Goal: Task Accomplishment & Management: Use online tool/utility

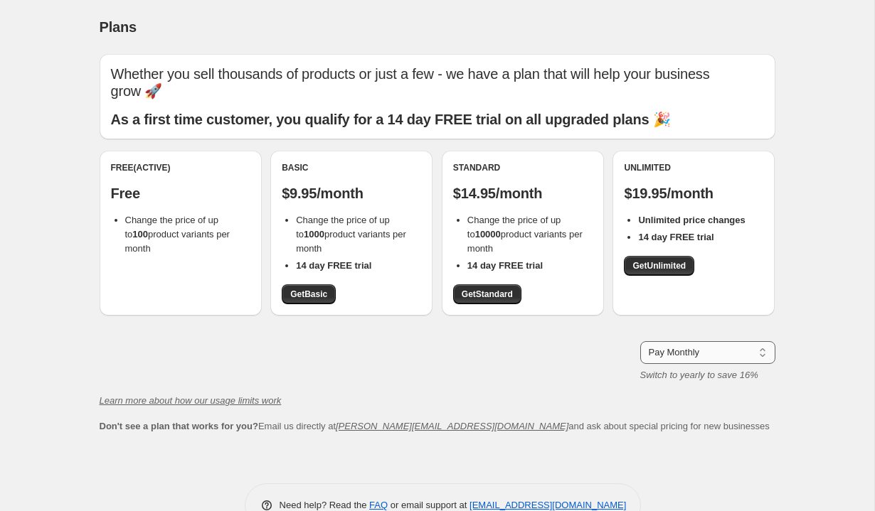
click at [685, 341] on select "Pay Monthly Pay Yearly (Save 16%)" at bounding box center [707, 352] width 135 height 23
click at [386, 315] on div "Whether you sell thousands of products or just a few - we have a plan that will…" at bounding box center [438, 244] width 676 height 380
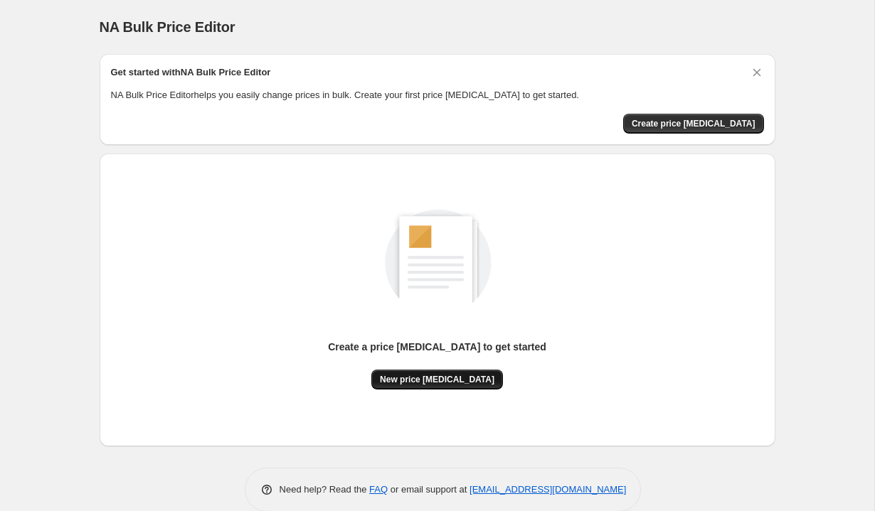
click at [467, 377] on span "New price change job" at bounding box center [437, 379] width 114 height 11
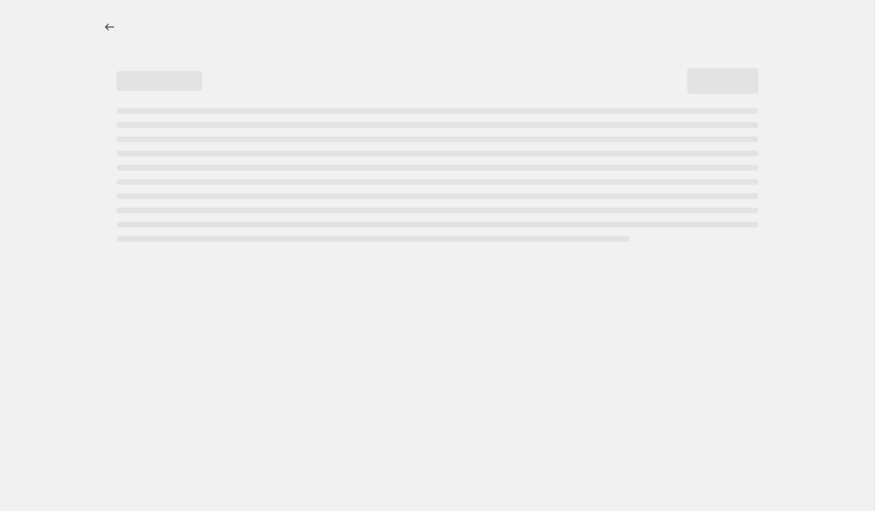
select select "percentage"
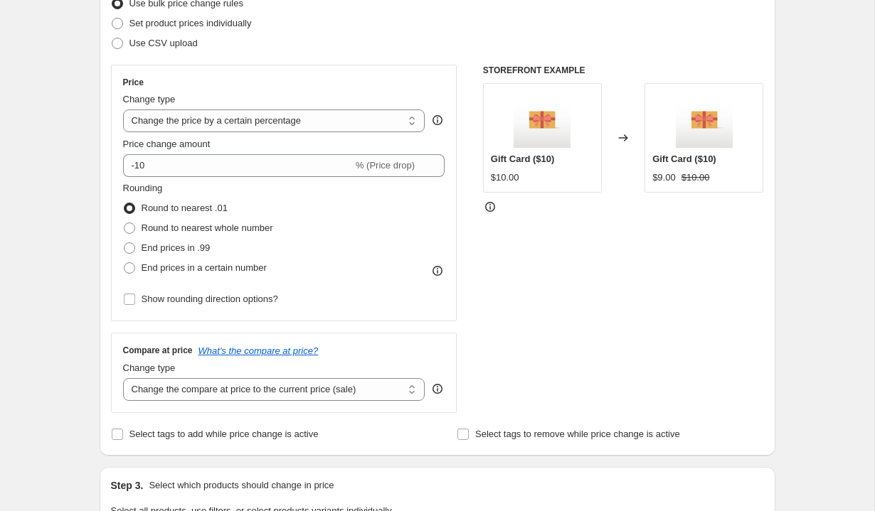
scroll to position [199, 0]
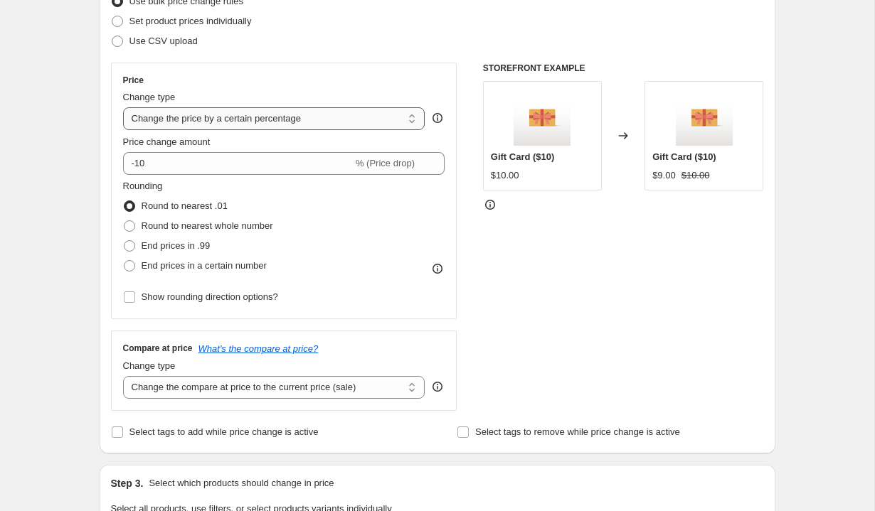
click at [303, 120] on select "Change the price to a certain amount Change the price by a certain amount Chang…" at bounding box center [274, 118] width 302 height 23
click at [123, 107] on select "Change the price to a certain amount Change the price by a certain amount Chang…" at bounding box center [274, 118] width 302 height 23
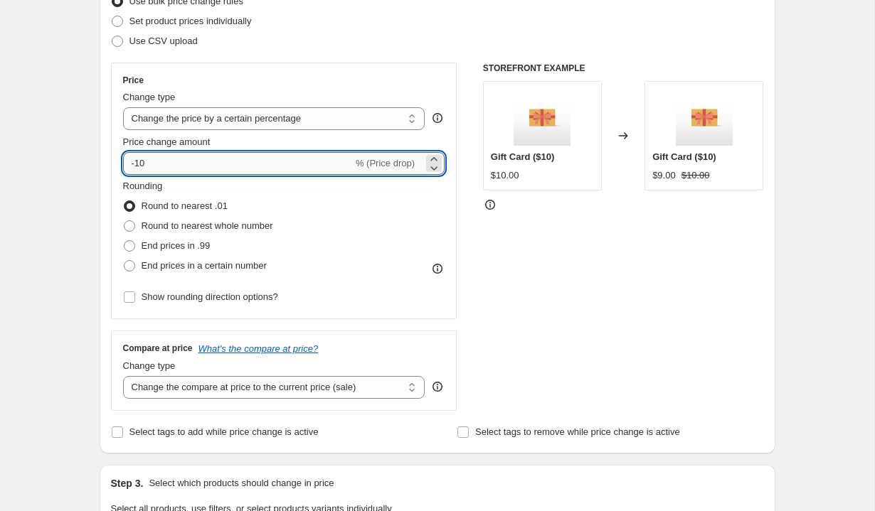
click at [196, 164] on input "-10" at bounding box center [238, 163] width 230 height 23
type input "-1"
type input "10"
click at [392, 197] on div "Rounding Round to nearest .01 Round to nearest whole number End prices in .99 E…" at bounding box center [284, 227] width 322 height 97
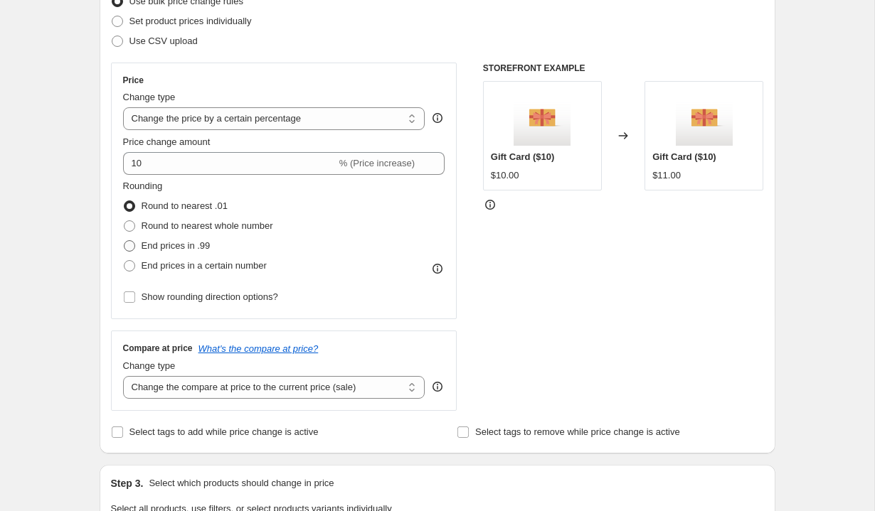
click at [168, 252] on span "End prices in .99" at bounding box center [176, 246] width 69 height 14
click at [124, 241] on input "End prices in .99" at bounding box center [124, 240] width 1 height 1
radio input "true"
click at [166, 206] on span "Round to nearest .01" at bounding box center [185, 206] width 86 height 11
click at [124, 201] on input "Round to nearest .01" at bounding box center [124, 201] width 1 height 1
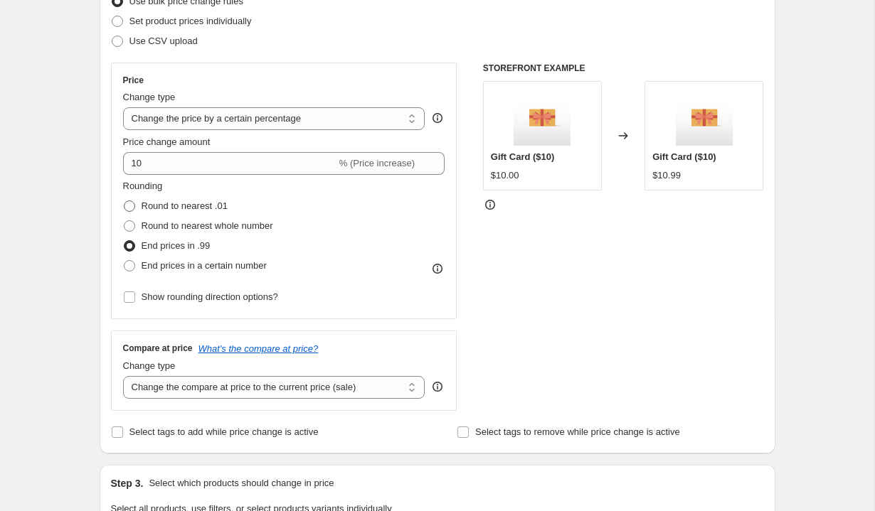
radio input "true"
click at [210, 272] on span "End prices in a certain number" at bounding box center [204, 266] width 125 height 14
click at [124, 261] on input "End prices in a certain number" at bounding box center [124, 260] width 1 height 1
radio input "true"
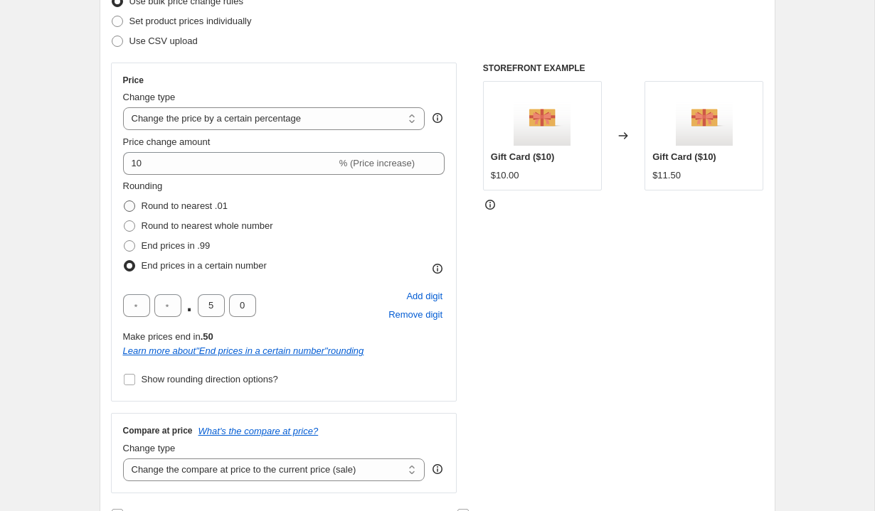
click at [193, 212] on span "Round to nearest .01" at bounding box center [185, 206] width 86 height 14
click at [124, 201] on input "Round to nearest .01" at bounding box center [124, 201] width 1 height 1
radio input "true"
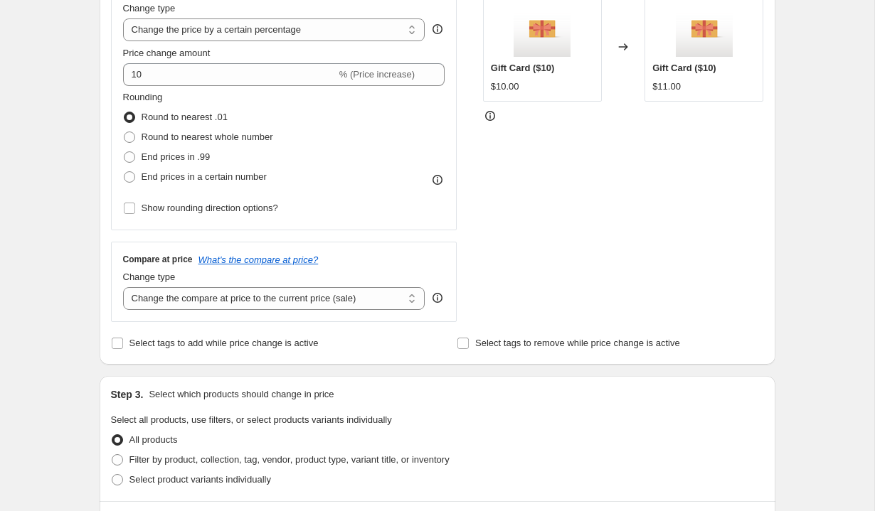
scroll to position [305, 0]
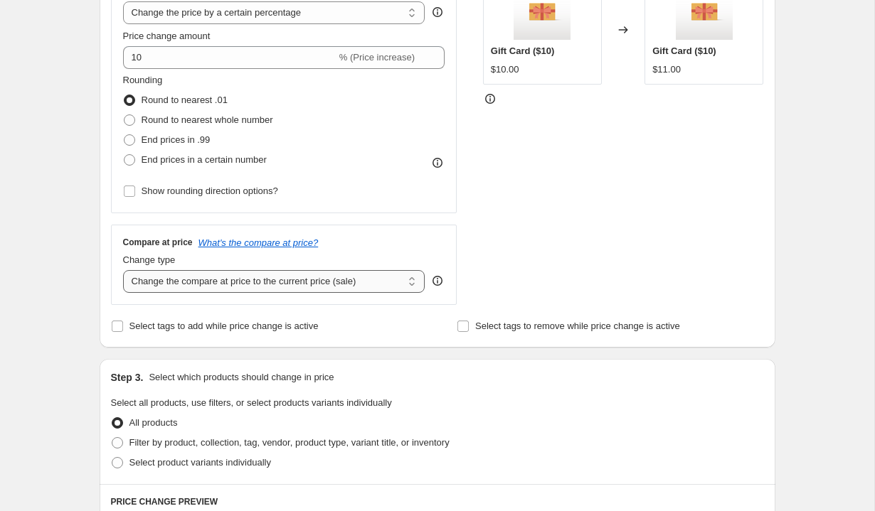
click at [334, 281] on select "Change the compare at price to the current price (sale) Change the compare at p…" at bounding box center [274, 281] width 302 height 23
select select "percentage"
click at [123, 270] on select "Change the compare at price to the current price (sale) Change the compare at p…" at bounding box center [274, 281] width 302 height 23
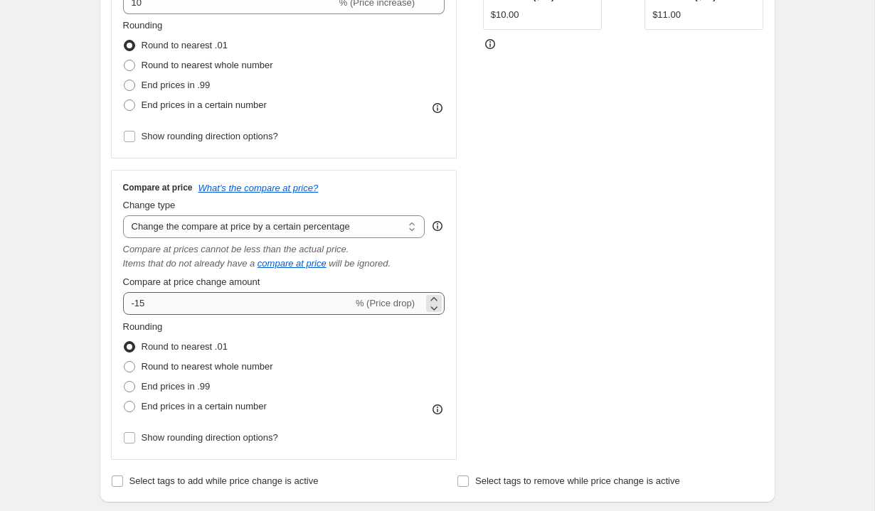
scroll to position [370, 0]
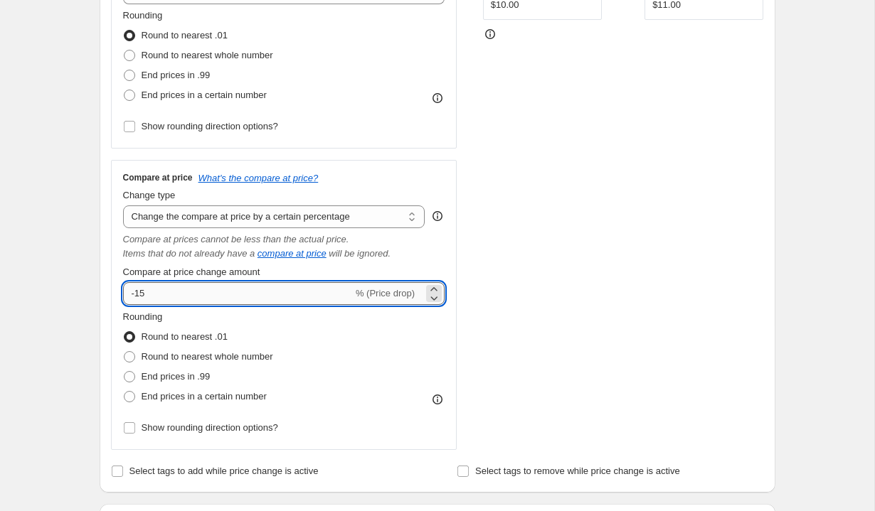
click at [186, 299] on input "-15" at bounding box center [238, 293] width 230 height 23
type input "-1"
type input "10"
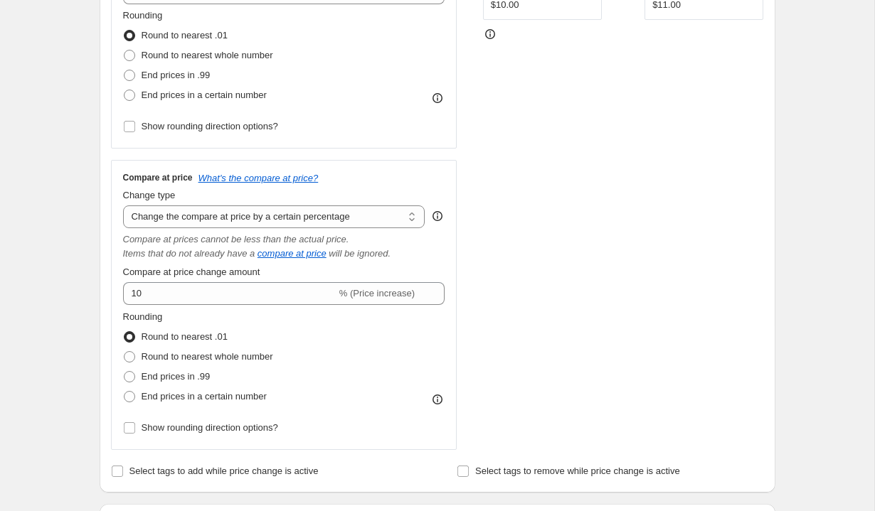
click at [510, 313] on div "STOREFRONT EXAMPLE Gift Card ($10) $10.00 Changed to Gift Card ($10) $11.00" at bounding box center [623, 171] width 281 height 558
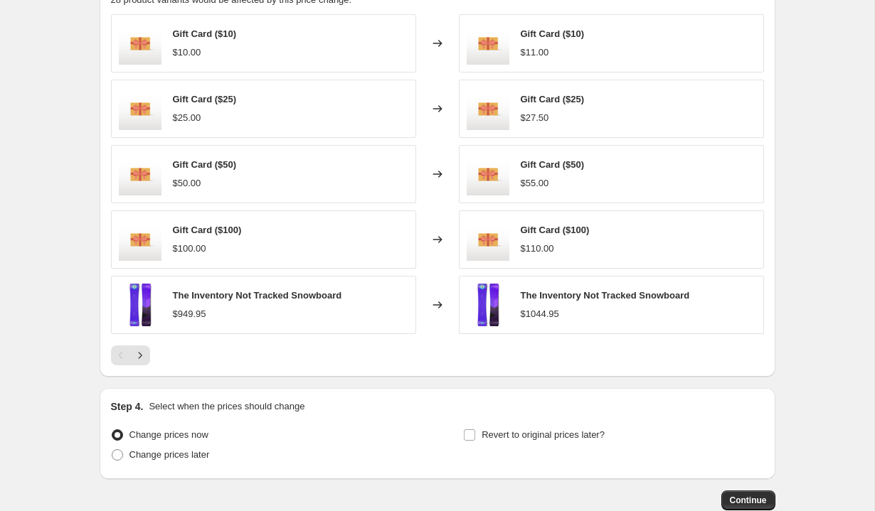
scroll to position [1120, 0]
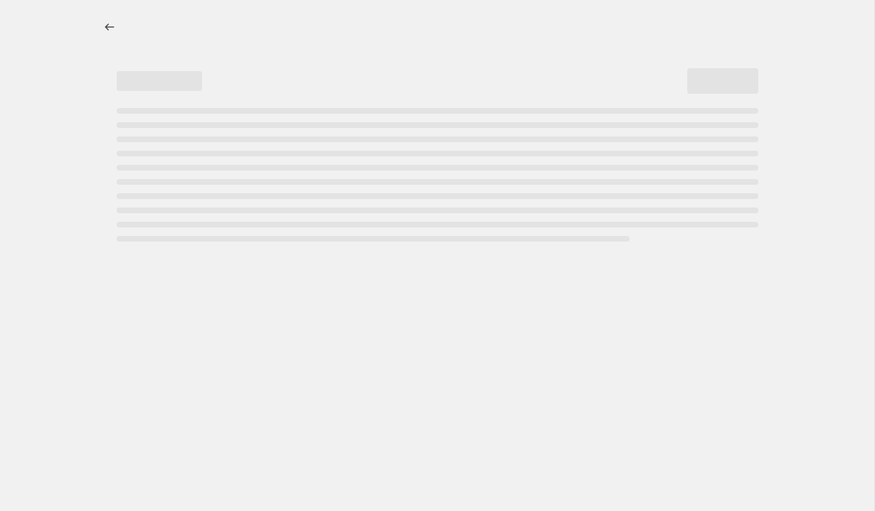
select select "percentage"
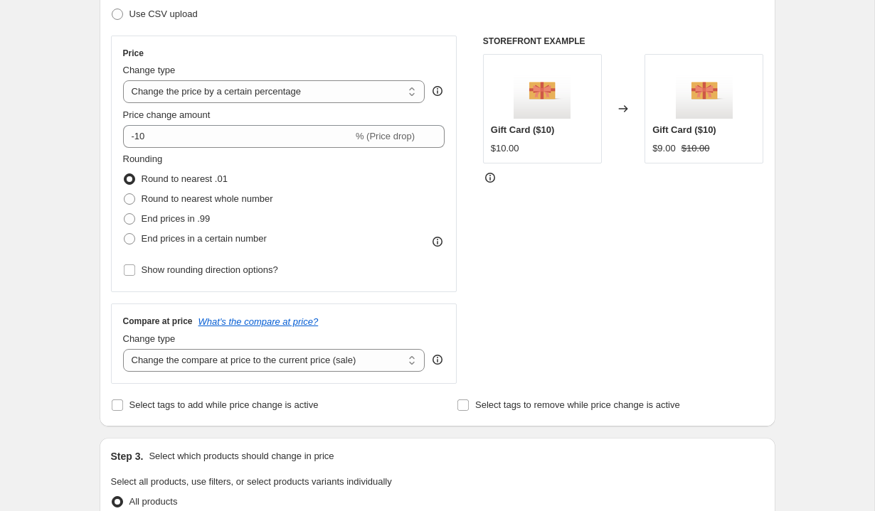
scroll to position [225, 0]
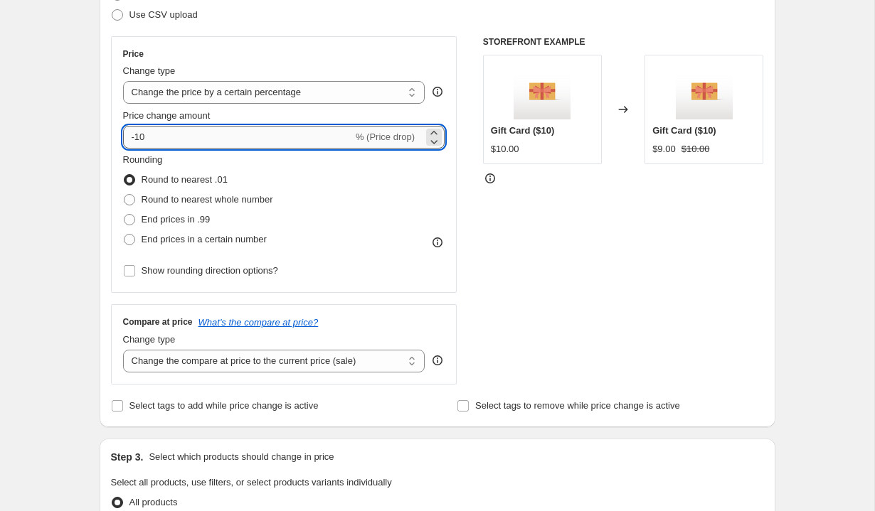
click at [241, 128] on input "-10" at bounding box center [238, 137] width 230 height 23
type input "10"
click at [512, 230] on div "STOREFRONT EXAMPLE Gift Card ($10) $10.00 Changed to Gift Card ($10) $9.00 $10.…" at bounding box center [623, 210] width 281 height 348
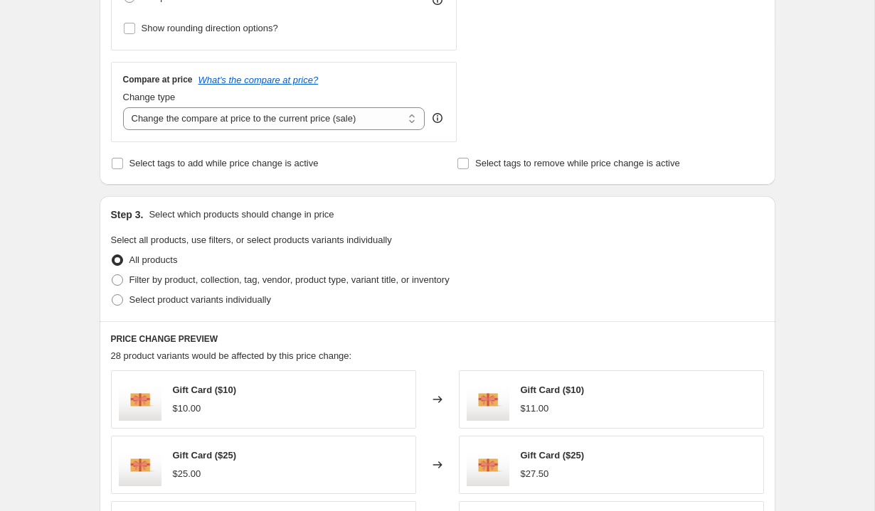
scroll to position [456, 0]
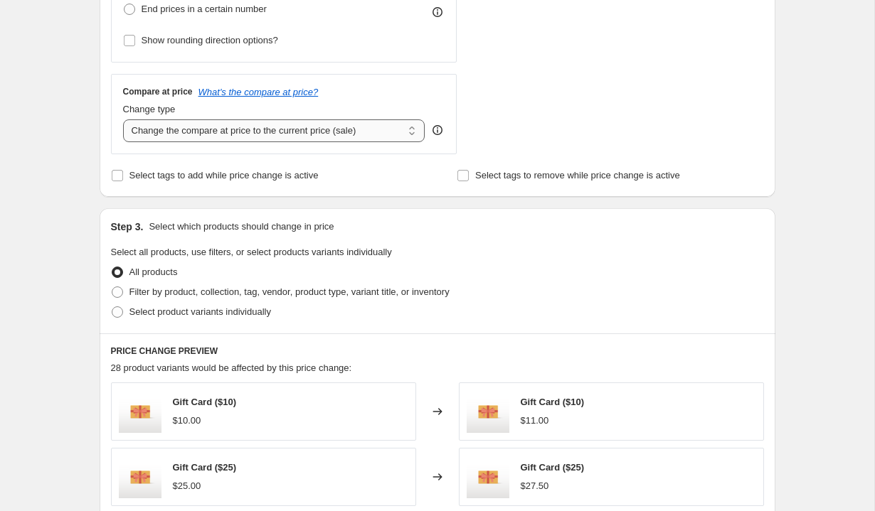
click at [346, 132] on select "Change the compare at price to the current price (sale) Change the compare at p…" at bounding box center [274, 130] width 302 height 23
select select "percentage"
click at [123, 119] on select "Change the compare at price to the current price (sale) Change the compare at p…" at bounding box center [274, 130] width 302 height 23
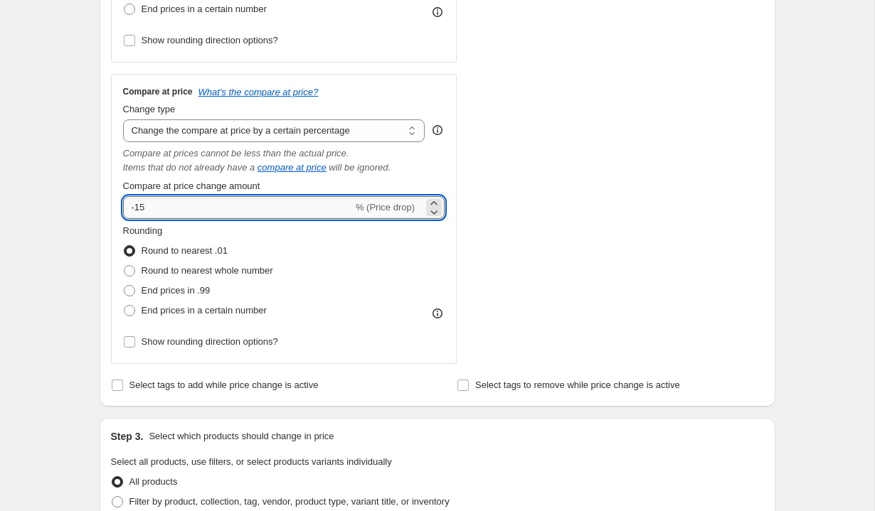
click at [180, 208] on input "-15" at bounding box center [238, 207] width 230 height 23
type input "-1"
type input "10"
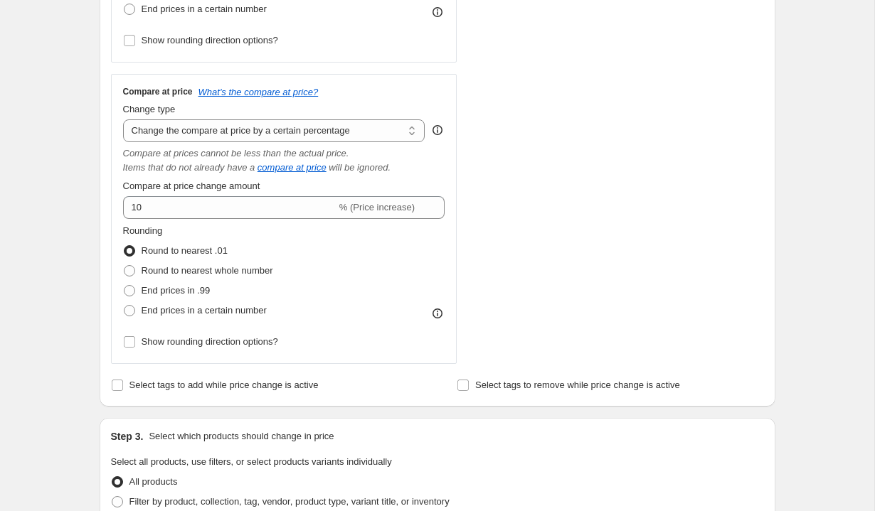
click at [75, 219] on div "Create new price [MEDICAL_DATA]. This page is ready Create new price [MEDICAL_D…" at bounding box center [437, 359] width 874 height 1631
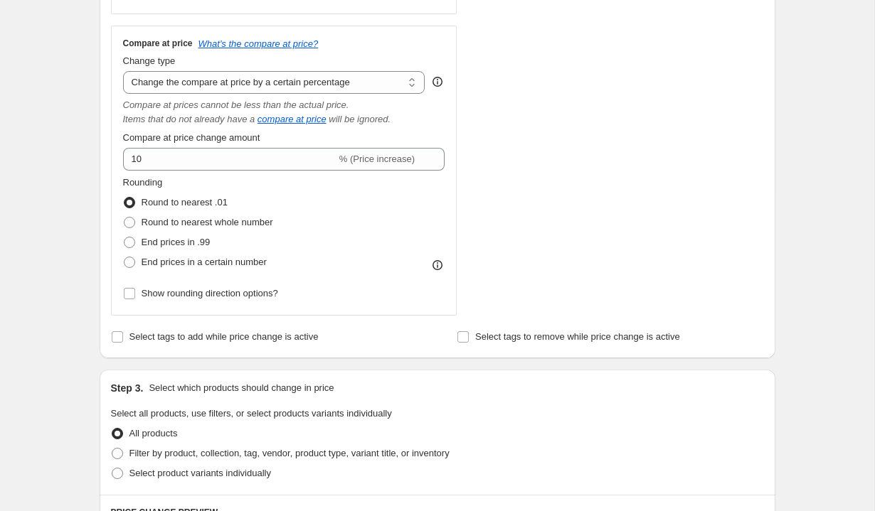
scroll to position [471, 0]
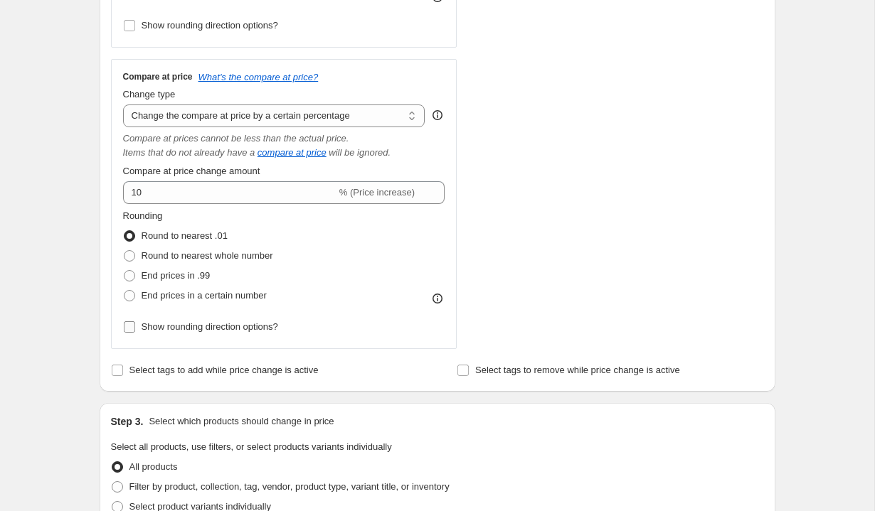
click at [265, 331] on span "Show rounding direction options?" at bounding box center [210, 326] width 137 height 11
click at [135, 331] on input "Show rounding direction options?" at bounding box center [129, 326] width 11 height 11
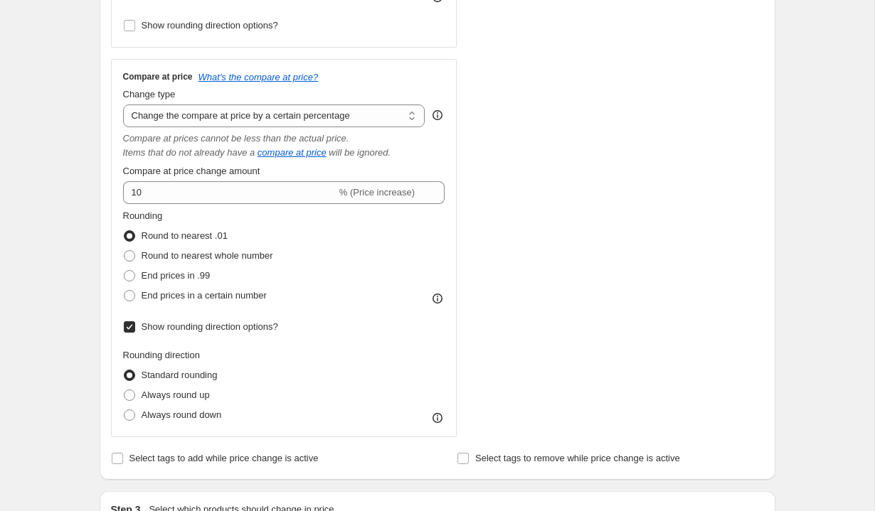
click at [265, 329] on span "Show rounding direction options?" at bounding box center [210, 326] width 137 height 11
click at [135, 329] on input "Show rounding direction options?" at bounding box center [129, 326] width 11 height 11
checkbox input "false"
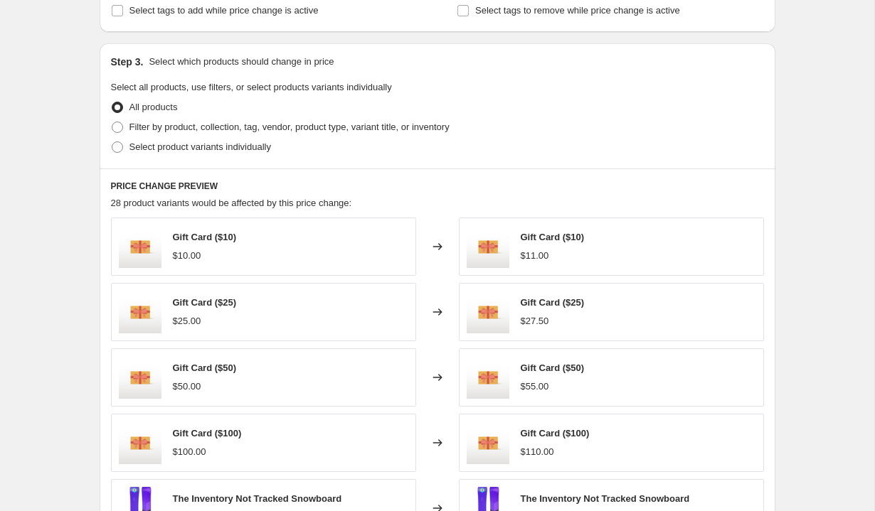
scroll to position [839, 0]
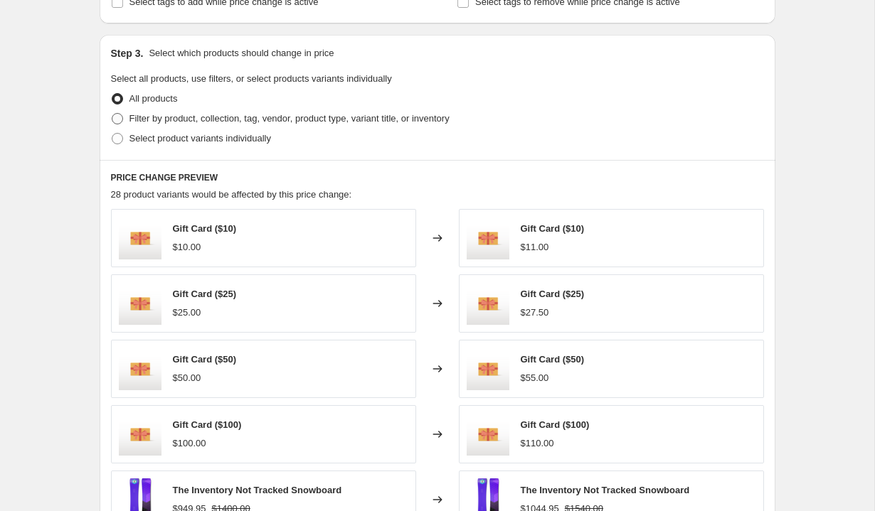
click at [274, 120] on span "Filter by product, collection, tag, vendor, product type, variant title, or inv…" at bounding box center [289, 118] width 320 height 11
click at [112, 114] on input "Filter by product, collection, tag, vendor, product type, variant title, or inv…" at bounding box center [112, 113] width 1 height 1
radio input "true"
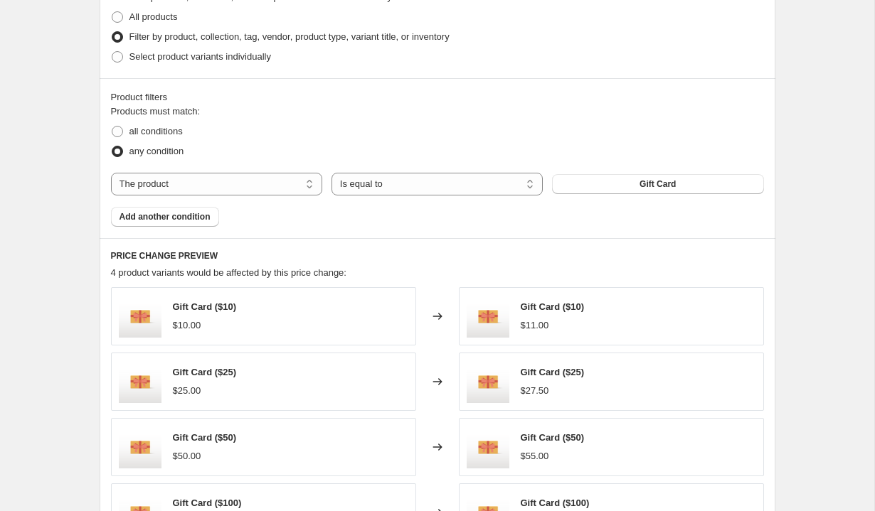
scroll to position [924, 0]
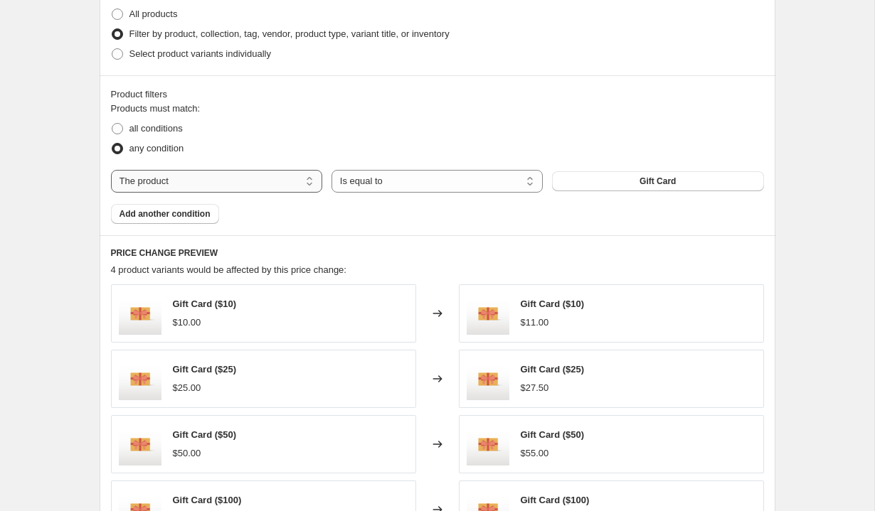
click at [290, 186] on select "The product The product's collection The product's tag The product's vendor The…" at bounding box center [216, 181] width 211 height 23
select select "collection"
click at [480, 173] on select "Is equal to Is not equal to" at bounding box center [436, 181] width 211 height 23
click at [567, 183] on button "Home page" at bounding box center [657, 181] width 211 height 20
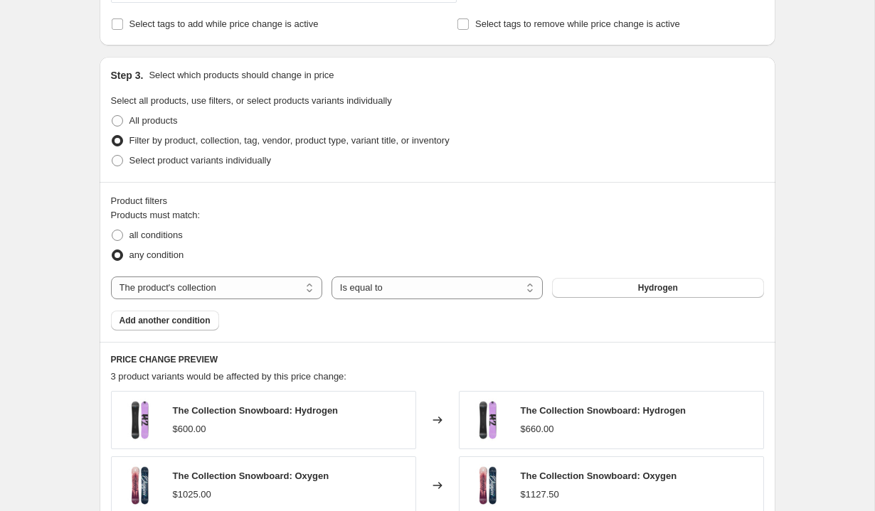
scroll to position [816, 0]
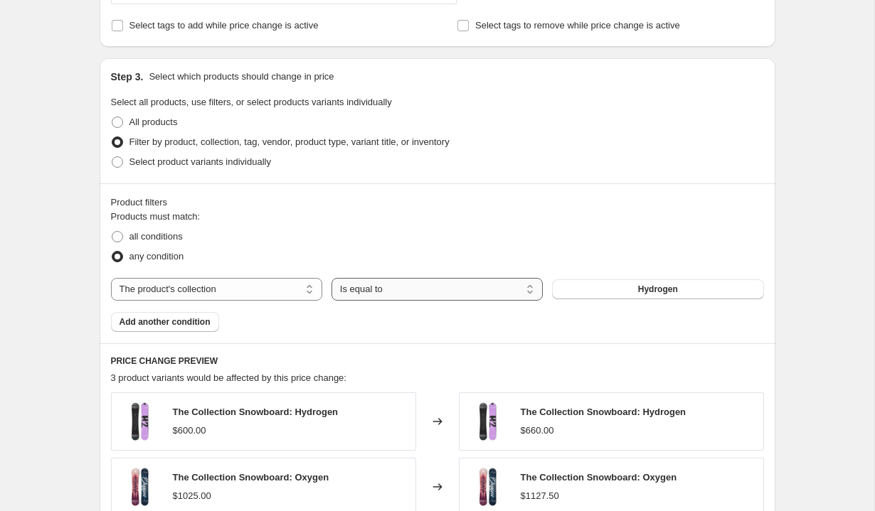
click at [396, 284] on select "Is equal to Is not equal to" at bounding box center [436, 289] width 211 height 23
click at [243, 311] on div "Products must match: all conditions any condition The product The product's col…" at bounding box center [437, 271] width 653 height 122
click at [243, 303] on div "Products must match: all conditions any condition The product The product's col…" at bounding box center [437, 271] width 653 height 122
click at [245, 293] on select "The product The product's collection The product's tag The product's vendor The…" at bounding box center [216, 289] width 211 height 23
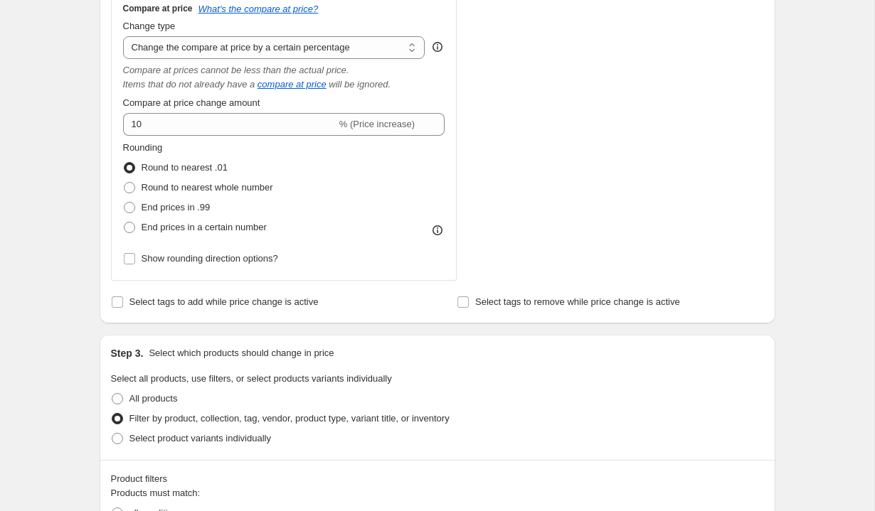
scroll to position [459, 0]
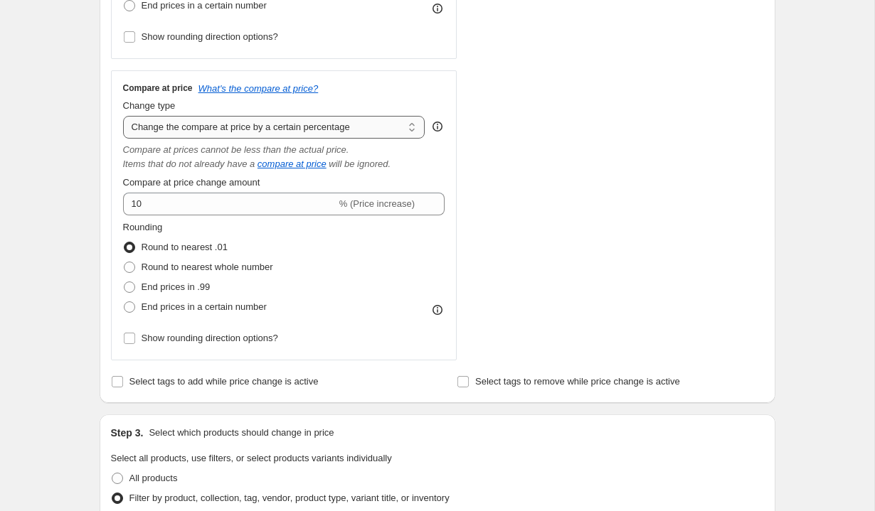
click at [307, 129] on select "Change the compare at price to the current price (sale) Change the compare at p…" at bounding box center [274, 127] width 302 height 23
select select "pp"
click at [123, 116] on select "Change the compare at price to the current price (sale) Change the compare at p…" at bounding box center [274, 127] width 302 height 23
type input "20"
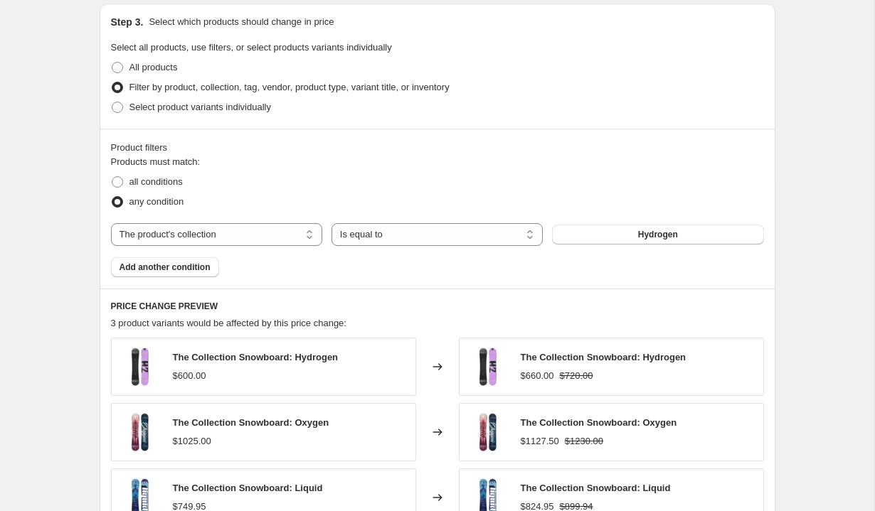
scroll to position [558, 0]
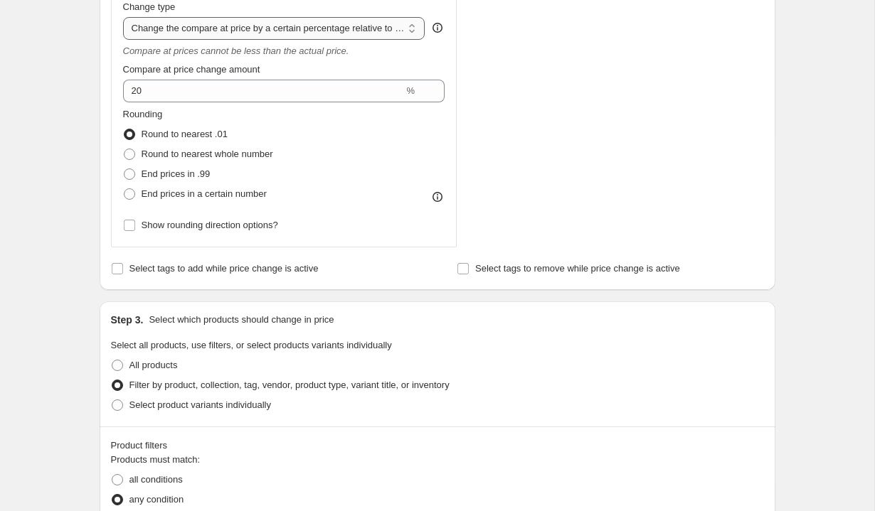
click at [328, 32] on select "Change the compare at price to the current price (sale) Change the compare at p…" at bounding box center [274, 28] width 302 height 23
select select "bp"
click at [123, 17] on select "Change the compare at price to the current price (sale) Change the compare at p…" at bounding box center [274, 28] width 302 height 23
type input "12.00"
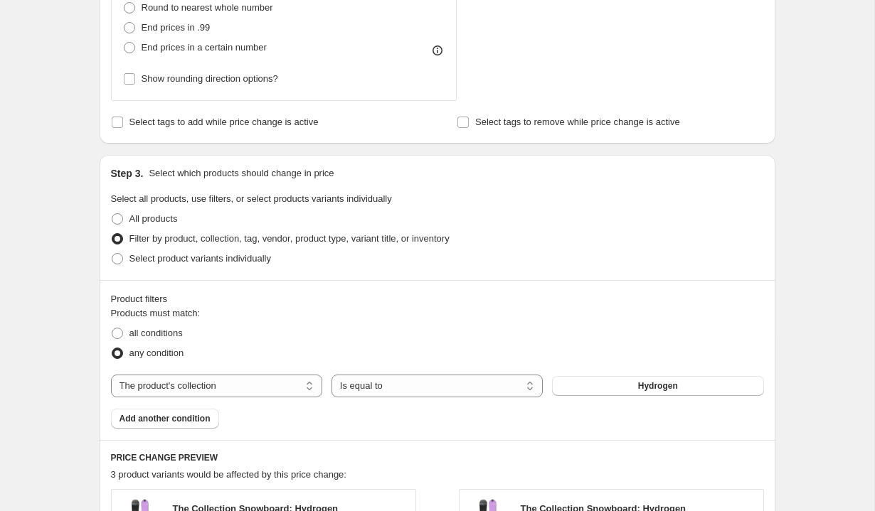
scroll to position [704, 0]
click at [562, 383] on button "Hydrogen" at bounding box center [657, 387] width 211 height 20
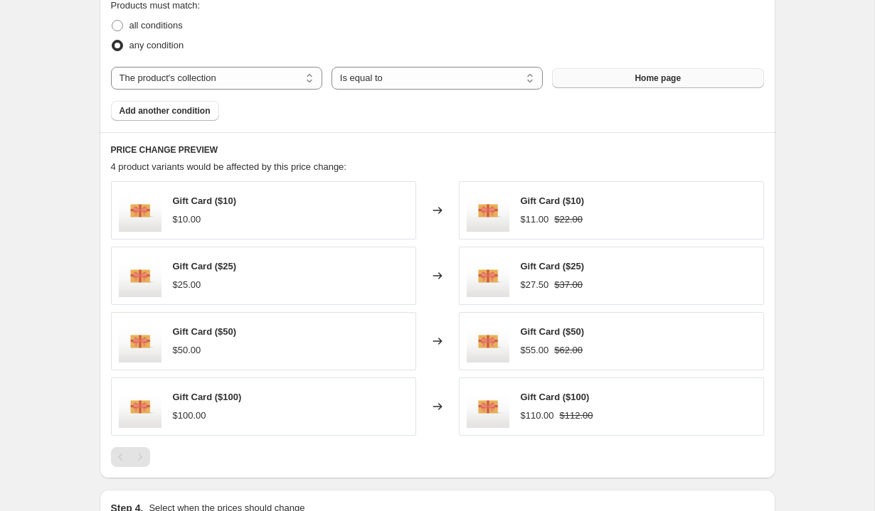
scroll to position [972, 0]
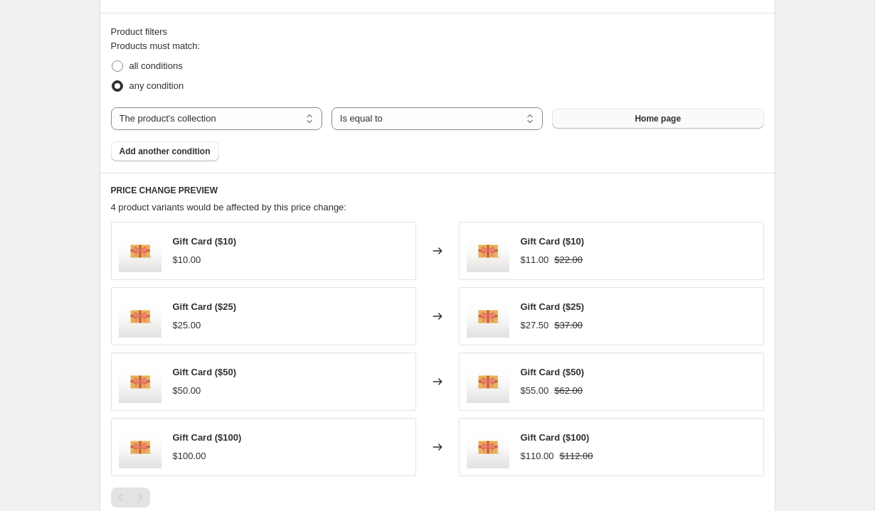
click at [698, 118] on button "Home page" at bounding box center [657, 119] width 211 height 20
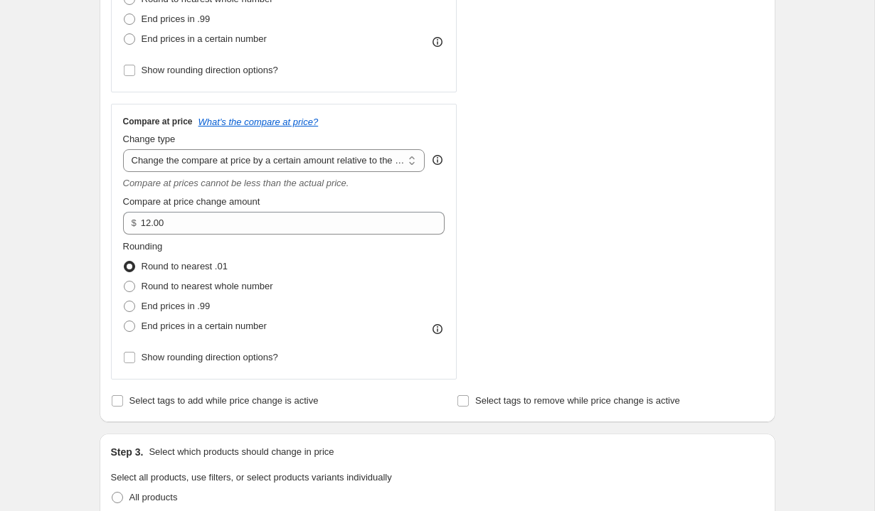
scroll to position [422, 0]
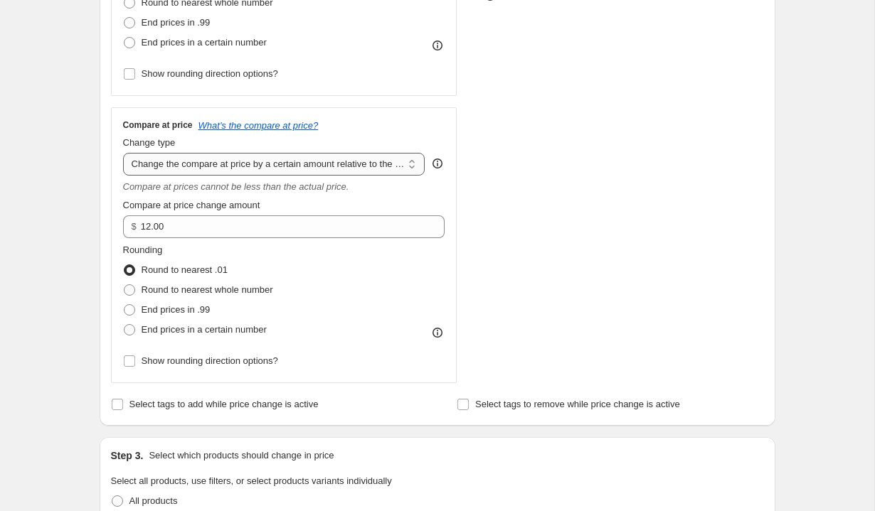
click at [336, 167] on select "Change the compare at price to the current price (sale) Change the compare at p…" at bounding box center [274, 164] width 302 height 23
select select "to"
click at [123, 153] on select "Change the compare at price to the current price (sale) Change the compare at p…" at bounding box center [274, 164] width 302 height 23
type input "80.00"
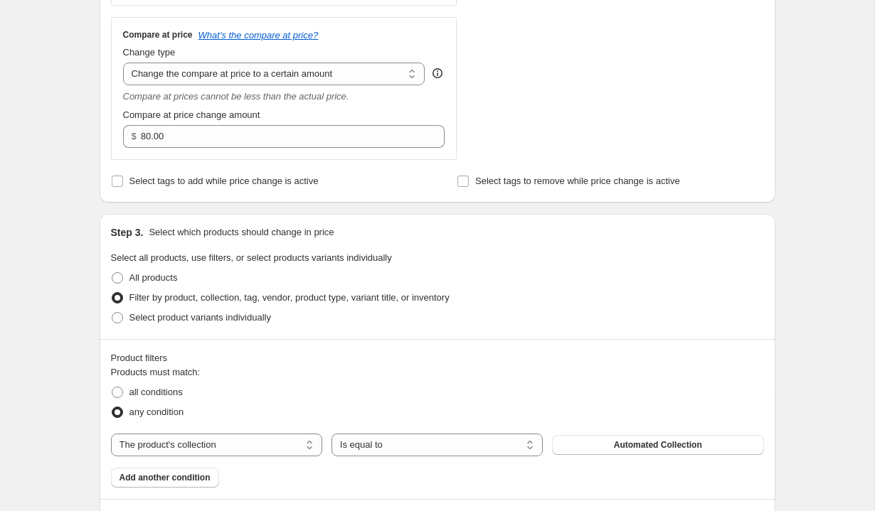
scroll to position [473, 0]
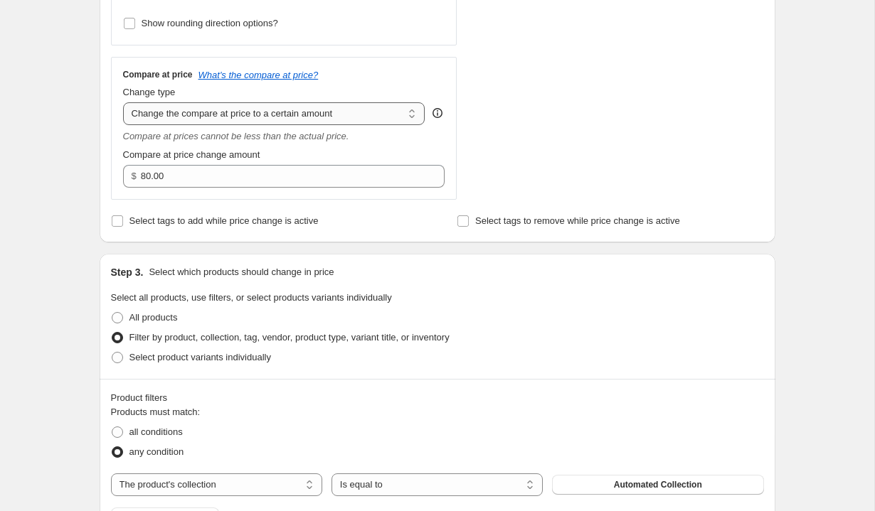
click at [247, 117] on select "Change the compare at price to the current price (sale) Change the compare at p…" at bounding box center [274, 113] width 302 height 23
click at [123, 102] on select "Change the compare at price to the current price (sale) Change the compare at p…" at bounding box center [274, 113] width 302 height 23
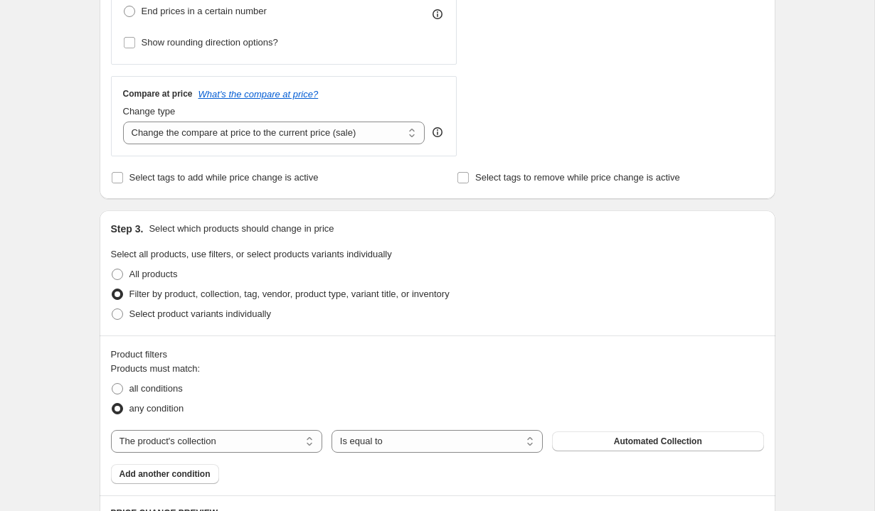
scroll to position [375, 0]
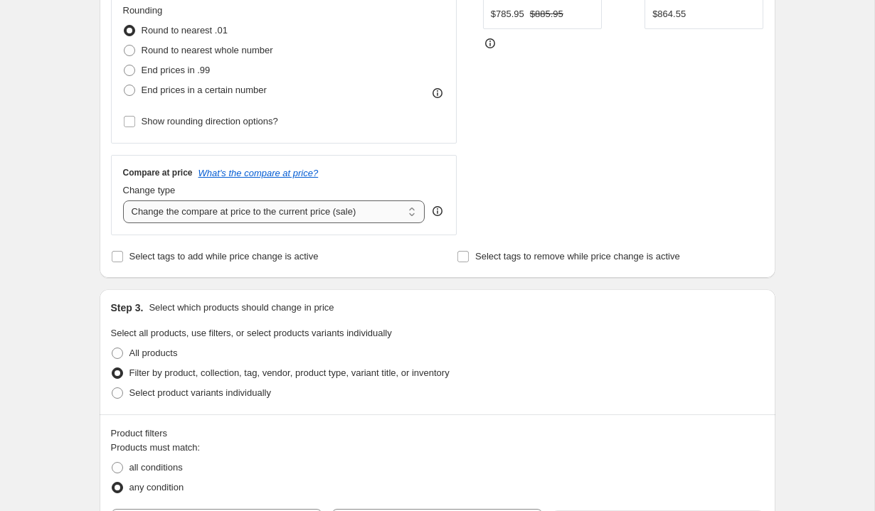
click at [286, 208] on select "Change the compare at price to the current price (sale) Change the compare at p…" at bounding box center [274, 212] width 302 height 23
click at [123, 201] on select "Change the compare at price to the current price (sale) Change the compare at p…" at bounding box center [274, 212] width 302 height 23
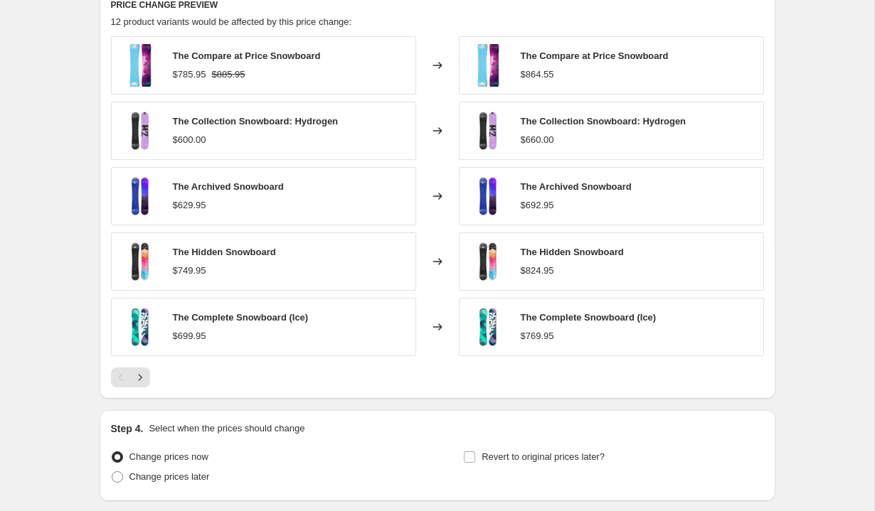
scroll to position [975, 0]
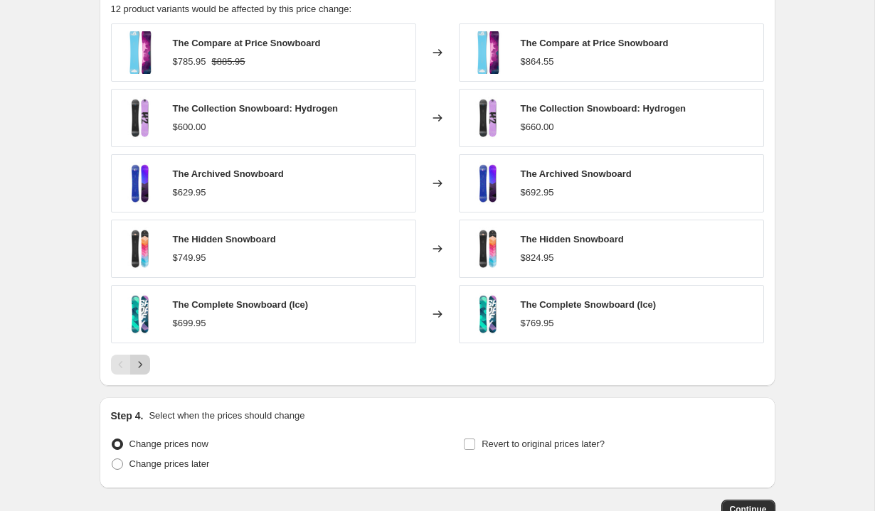
click at [141, 365] on icon "Next" at bounding box center [140, 365] width 14 height 14
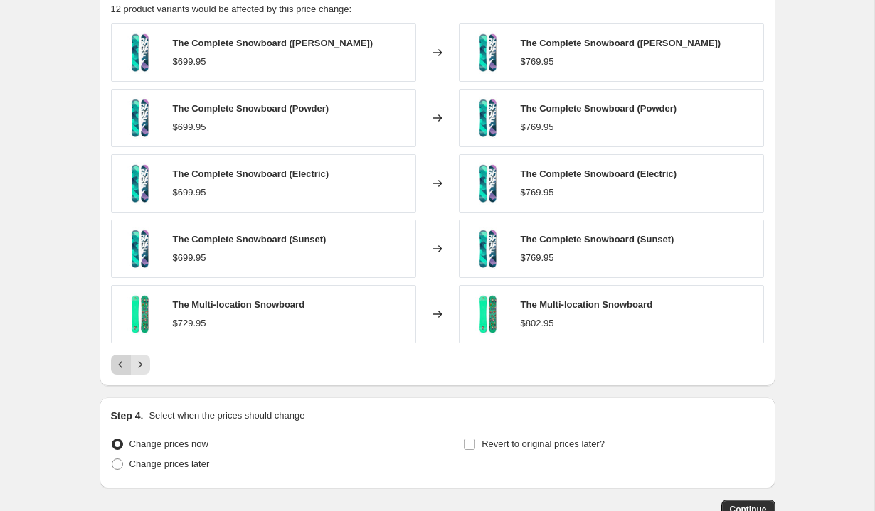
click at [114, 364] on icon "Previous" at bounding box center [121, 365] width 14 height 14
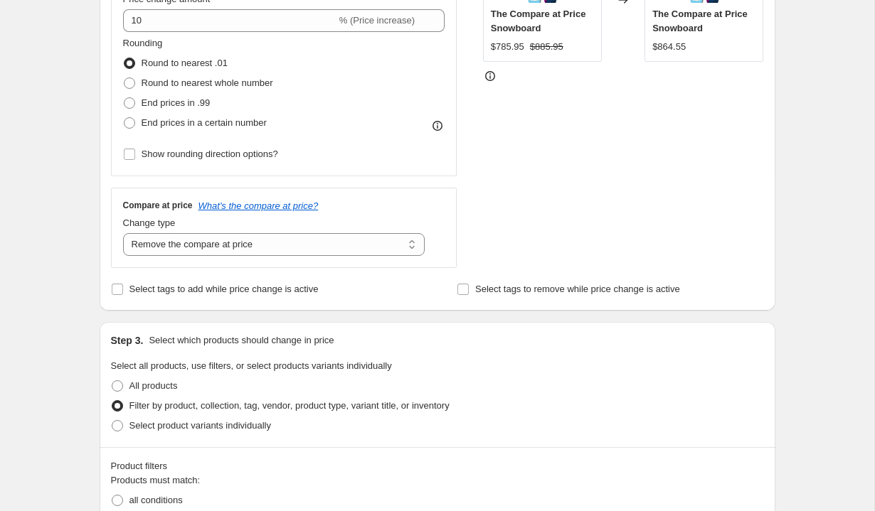
scroll to position [147, 0]
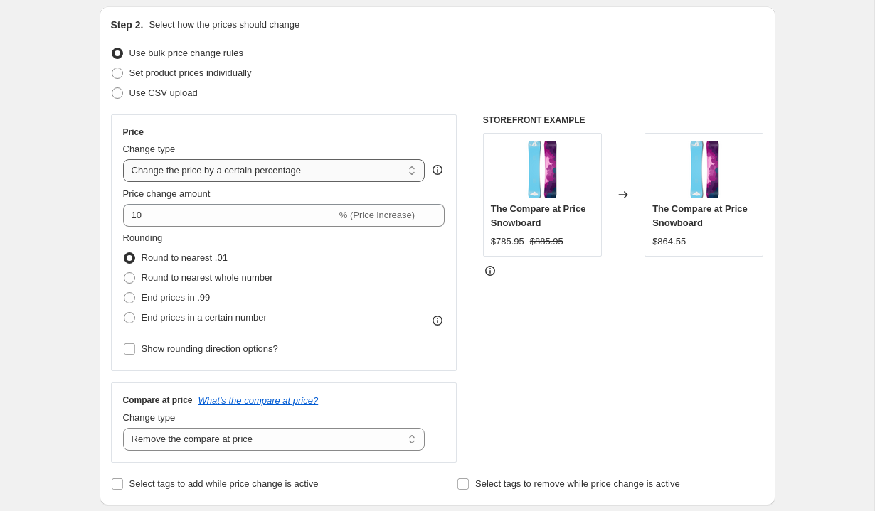
click at [266, 164] on select "Change the price to a certain amount Change the price by a certain amount Chang…" at bounding box center [274, 170] width 302 height 23
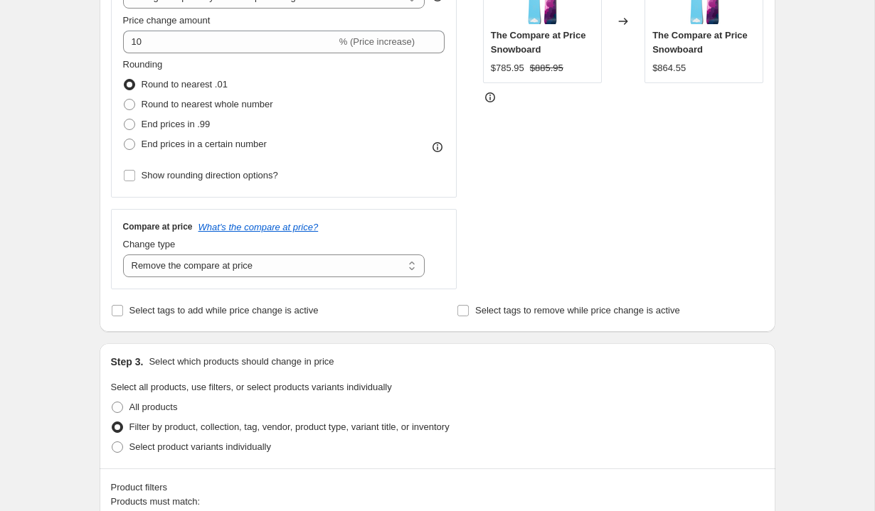
scroll to position [460, 0]
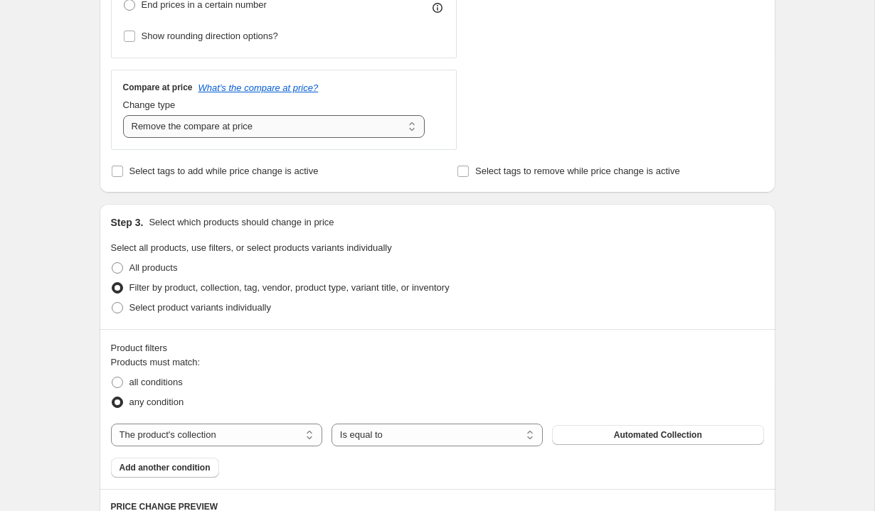
click at [230, 122] on select "Change the compare at price to the current price (sale) Change the compare at p…" at bounding box center [274, 126] width 302 height 23
select select "percentage"
click at [123, 115] on select "Change the compare at price to the current price (sale) Change the compare at p…" at bounding box center [274, 126] width 302 height 23
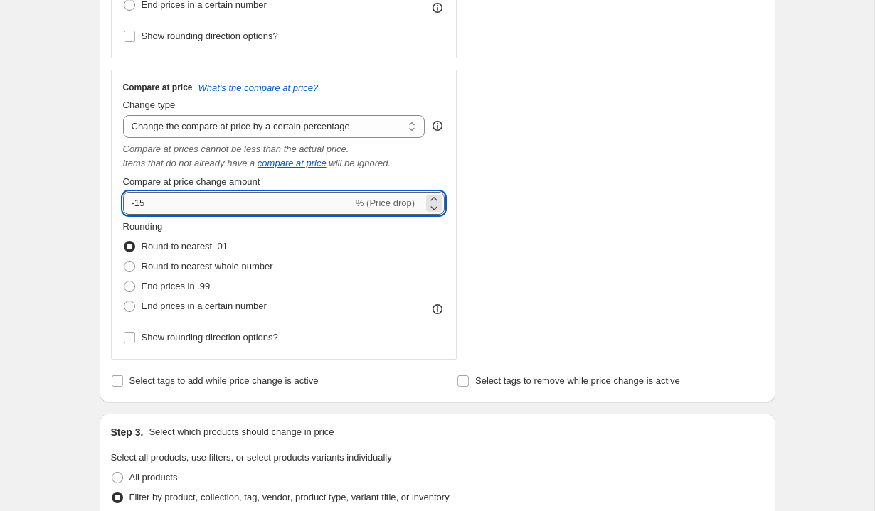
click at [193, 208] on input "-15" at bounding box center [238, 203] width 230 height 23
type input "-1"
type input "10"
click at [474, 386] on label "Select tags to remove while price change is active" at bounding box center [568, 381] width 223 height 20
click at [469, 386] on input "Select tags to remove while price change is active" at bounding box center [462, 380] width 11 height 11
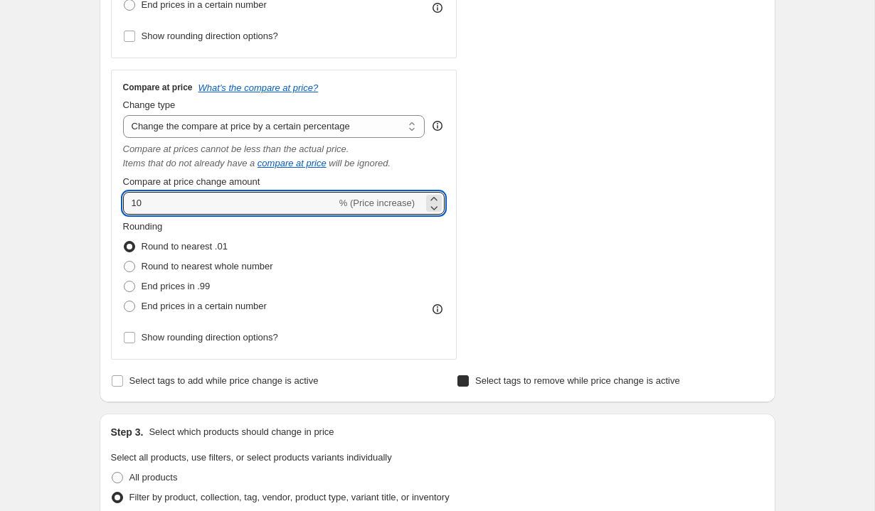
checkbox input "true"
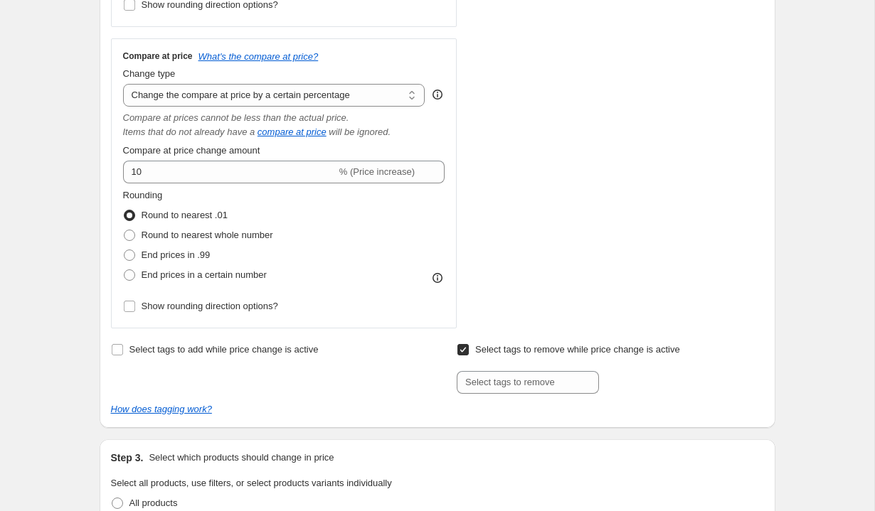
scroll to position [496, 0]
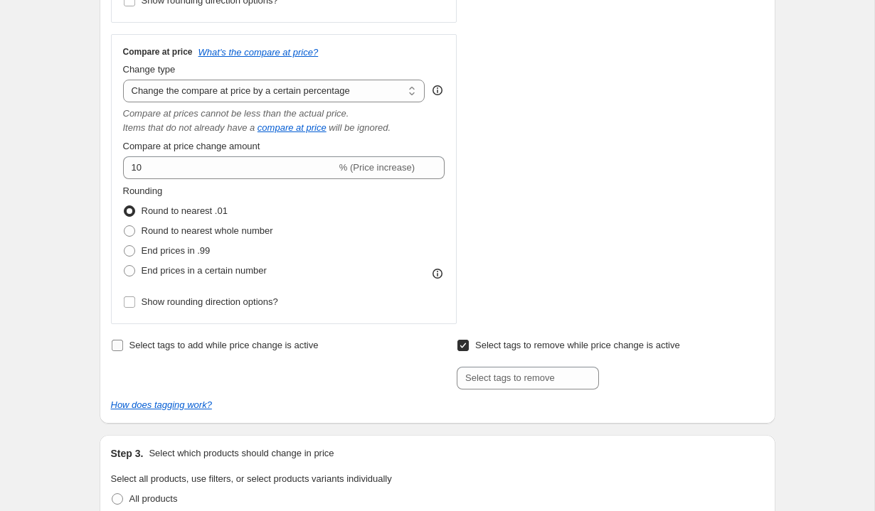
click at [233, 348] on span "Select tags to add while price change is active" at bounding box center [223, 345] width 189 height 11
click at [123, 348] on input "Select tags to add while price change is active" at bounding box center [117, 345] width 11 height 11
checkbox input "true"
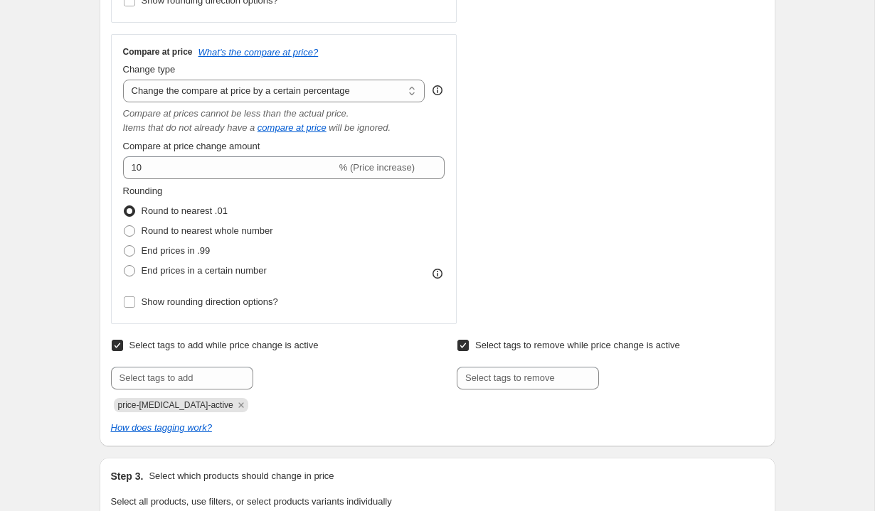
click at [475, 349] on span "Select tags to remove while price change is active" at bounding box center [577, 345] width 205 height 11
click at [469, 349] on input "Select tags to remove while price change is active" at bounding box center [462, 345] width 11 height 11
checkbox input "false"
click at [182, 341] on span "Select tags to add while price change is active" at bounding box center [223, 345] width 189 height 11
click at [123, 341] on input "Select tags to add while price change is active" at bounding box center [117, 345] width 11 height 11
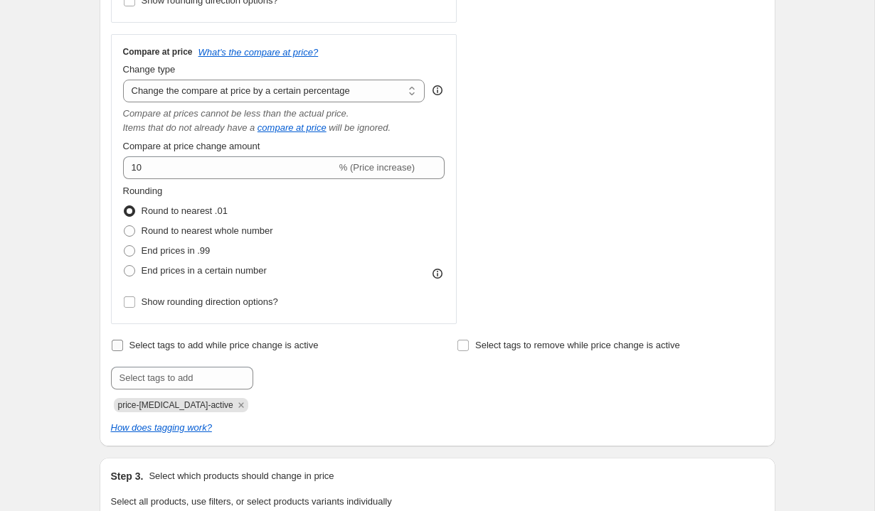
checkbox input "false"
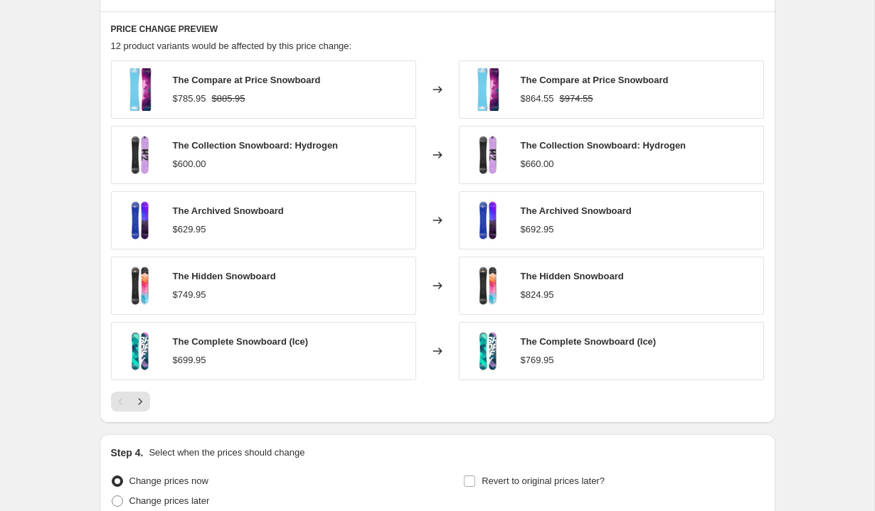
scroll to position [1144, 0]
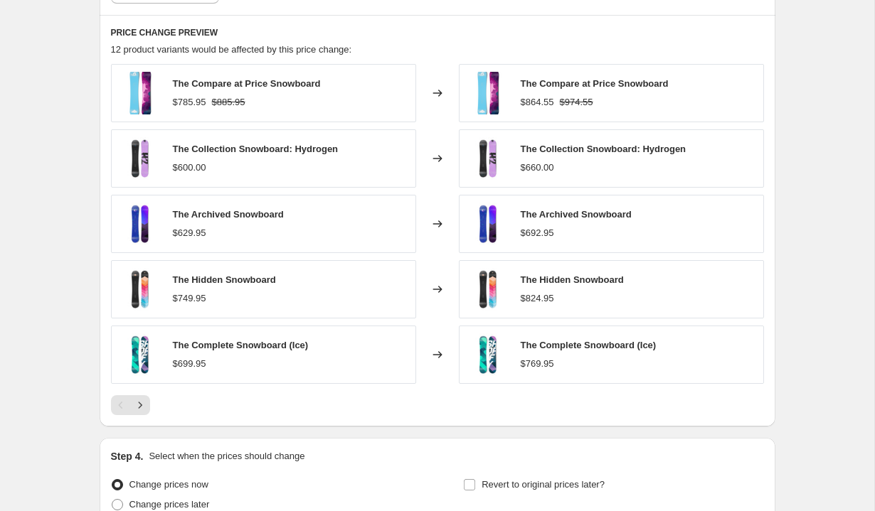
click at [362, 108] on div "The Compare at Price Snowboard $785.95 $885.95" at bounding box center [263, 93] width 305 height 58
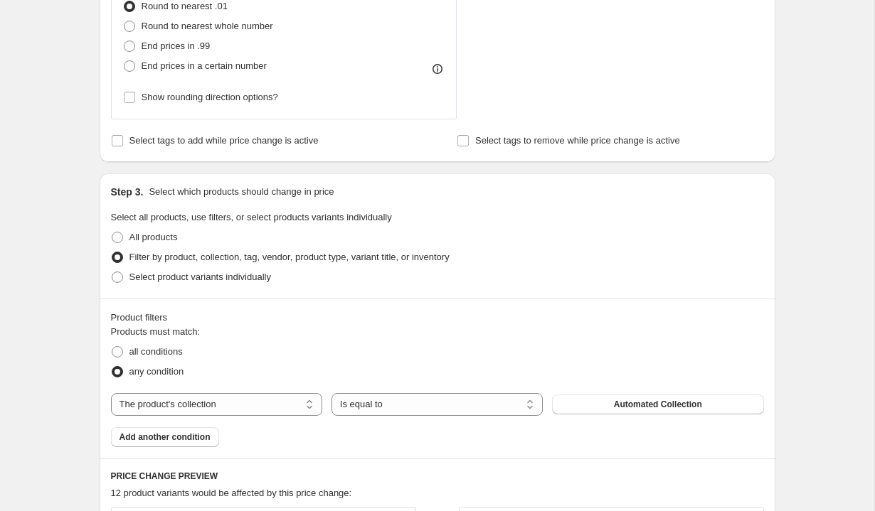
scroll to position [546, 0]
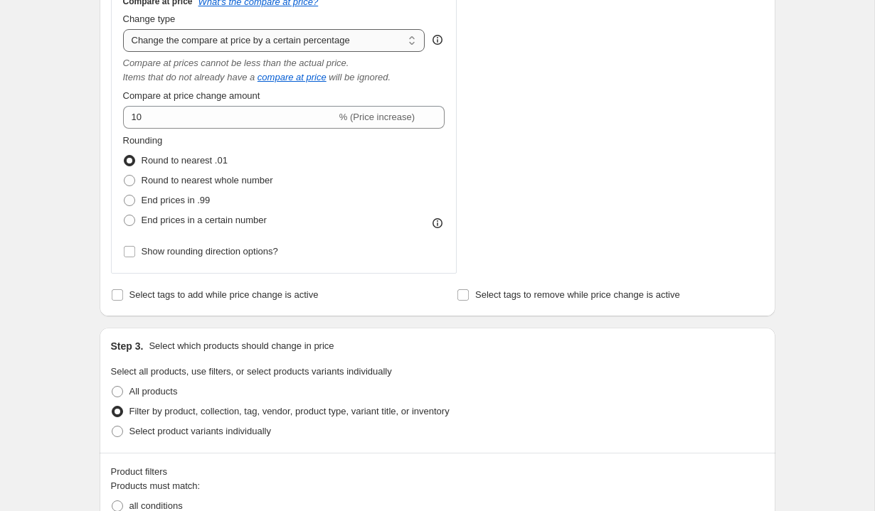
click at [393, 39] on select "Change the compare at price to the current price (sale) Change the compare at p…" at bounding box center [274, 40] width 302 height 23
select select "ep"
click at [123, 29] on select "Change the compare at price to the current price (sale) Change the compare at p…" at bounding box center [274, 40] width 302 height 23
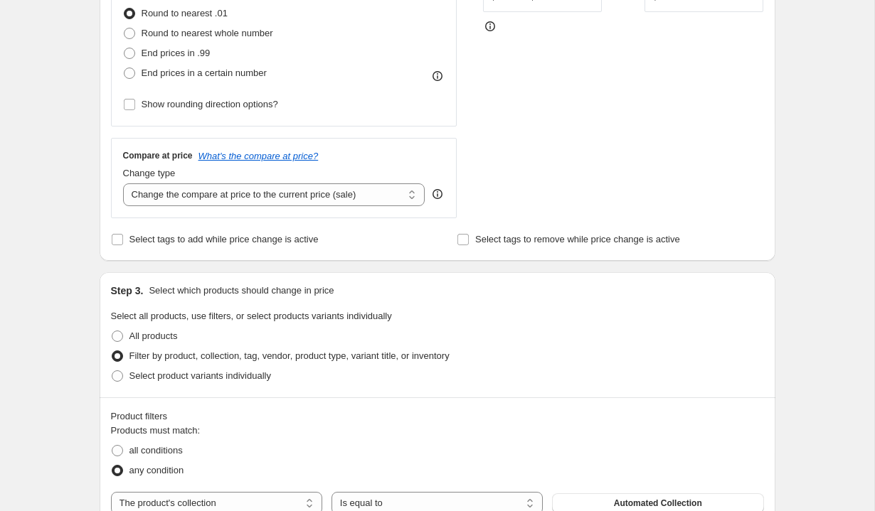
scroll to position [381, 0]
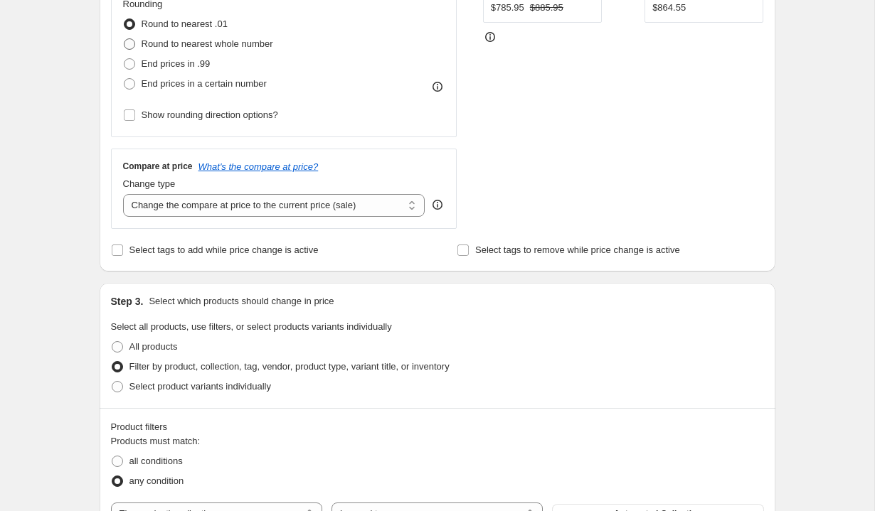
click at [241, 41] on span "Round to nearest whole number" at bounding box center [208, 43] width 132 height 11
click at [124, 39] on input "Round to nearest whole number" at bounding box center [124, 38] width 1 height 1
radio input "true"
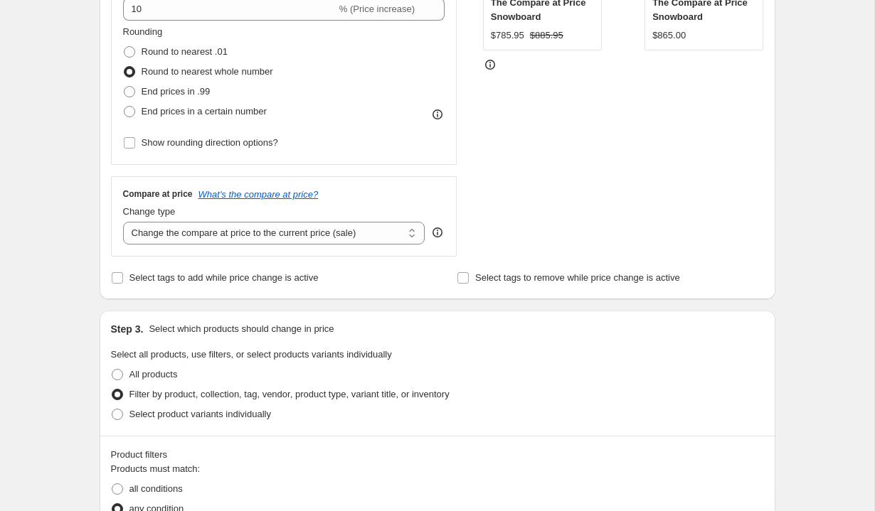
scroll to position [351, 0]
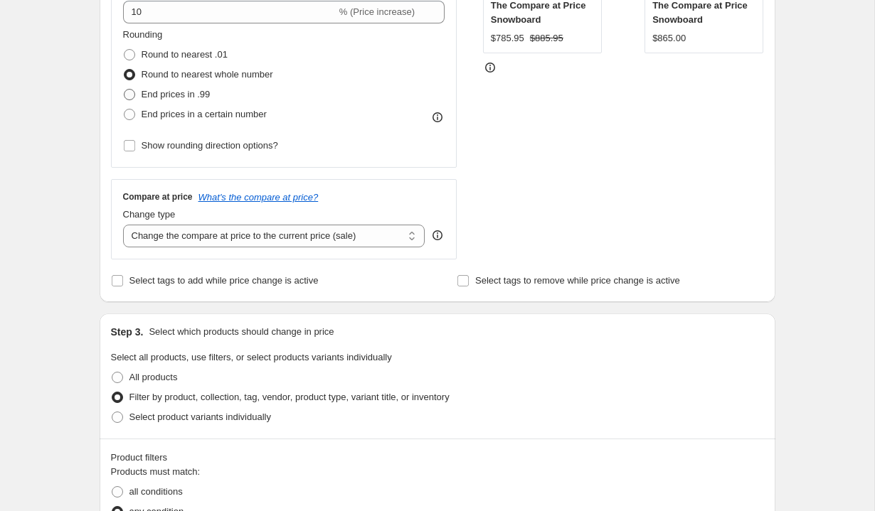
click at [197, 95] on span "End prices in .99" at bounding box center [176, 94] width 69 height 11
click at [124, 90] on input "End prices in .99" at bounding box center [124, 89] width 1 height 1
radio input "true"
click at [223, 70] on span "Round to nearest whole number" at bounding box center [208, 74] width 132 height 11
click at [124, 70] on input "Round to nearest whole number" at bounding box center [124, 69] width 1 height 1
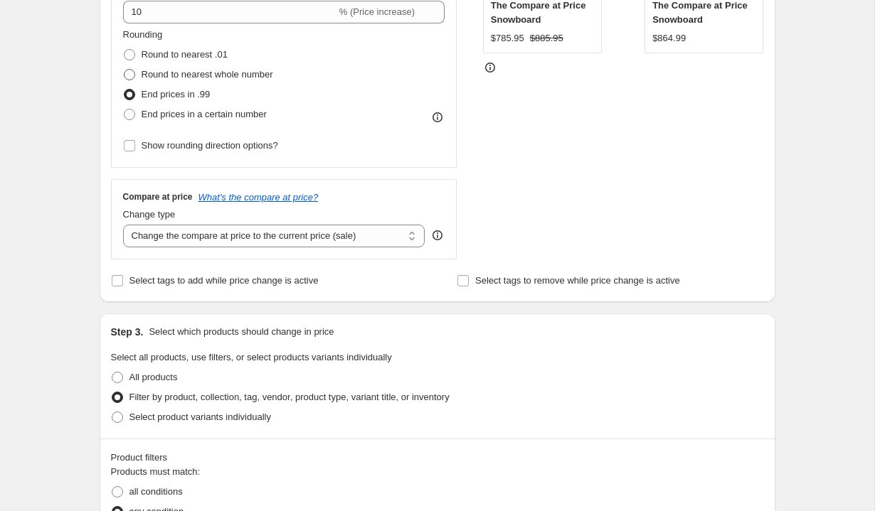
radio input "true"
click at [208, 55] on span "Round to nearest .01" at bounding box center [185, 54] width 86 height 11
click at [124, 50] on input "Round to nearest .01" at bounding box center [124, 49] width 1 height 1
radio input "true"
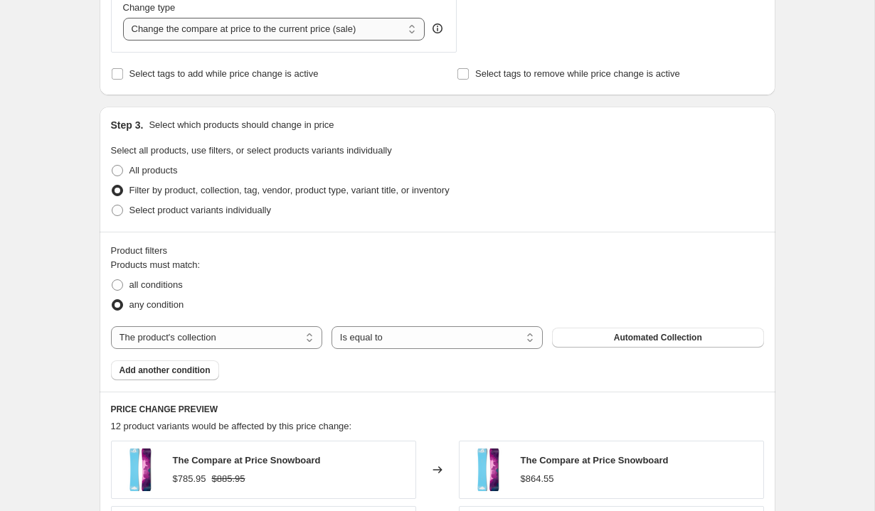
scroll to position [539, 0]
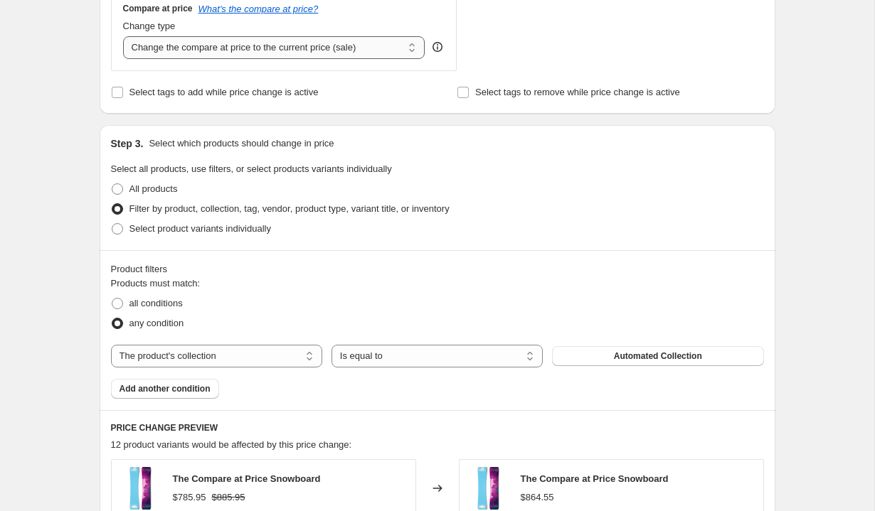
click at [321, 48] on select "Change the compare at price to the current price (sale) Change the compare at p…" at bounding box center [274, 47] width 302 height 23
click at [123, 36] on select "Change the compare at price to the current price (sale) Change the compare at p…" at bounding box center [274, 47] width 302 height 23
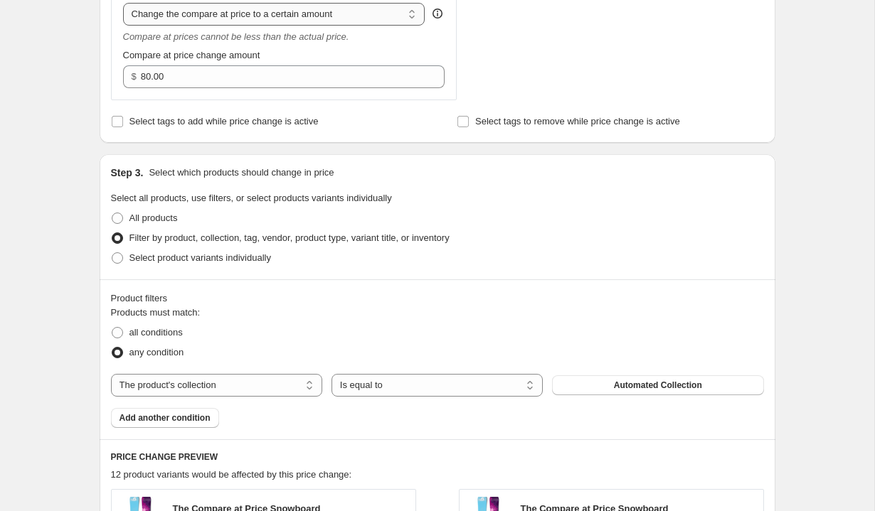
scroll to position [560, 0]
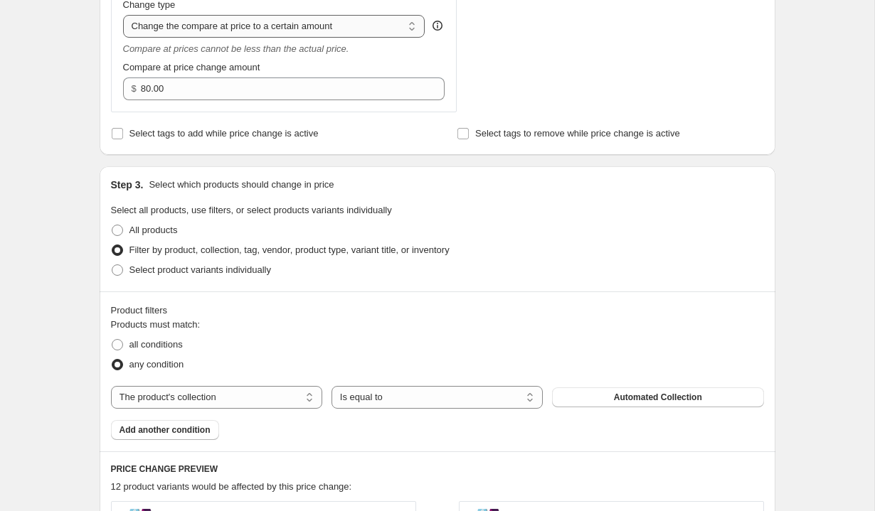
click at [310, 20] on select "Change the compare at price to the current price (sale) Change the compare at p…" at bounding box center [274, 26] width 302 height 23
select select "by"
click at [123, 15] on select "Change the compare at price to the current price (sale) Change the compare at p…" at bounding box center [274, 26] width 302 height 23
type input "-10.00"
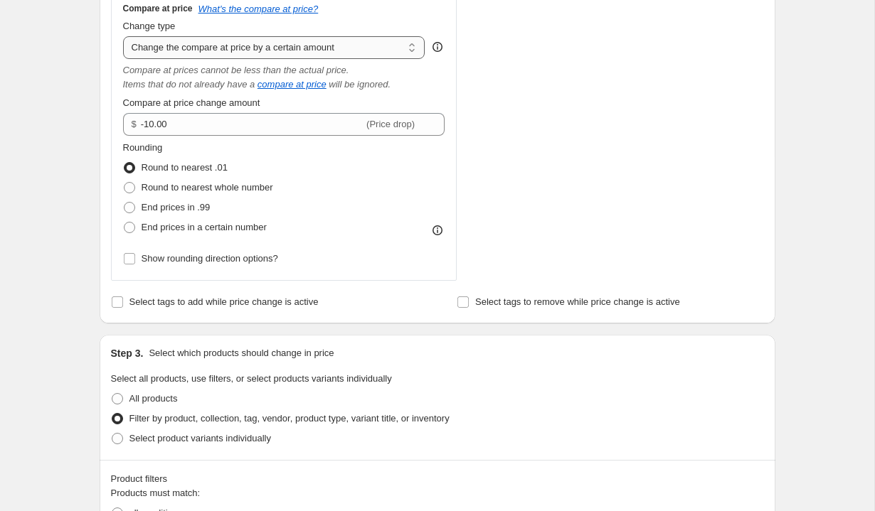
scroll to position [488, 0]
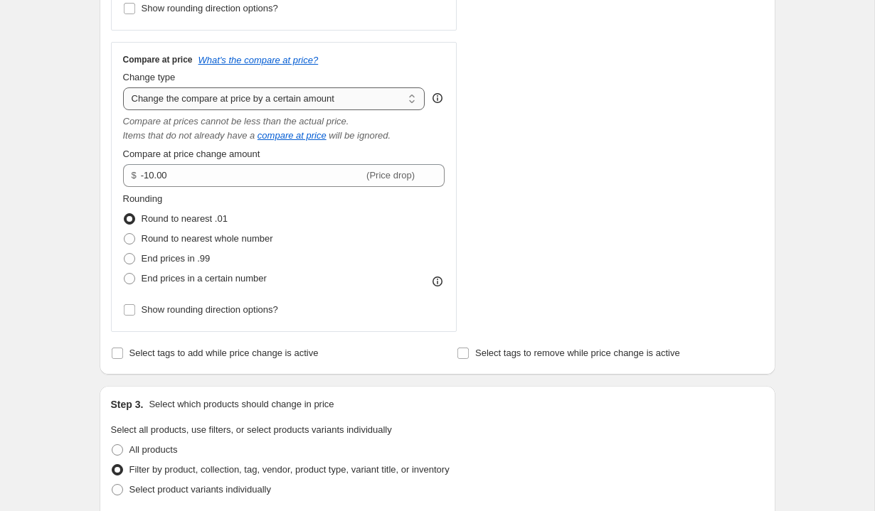
click at [346, 102] on select "Change the compare at price to the current price (sale) Change the compare at p…" at bounding box center [274, 98] width 302 height 23
select select "remove"
click at [123, 87] on select "Change the compare at price to the current price (sale) Change the compare at p…" at bounding box center [274, 98] width 302 height 23
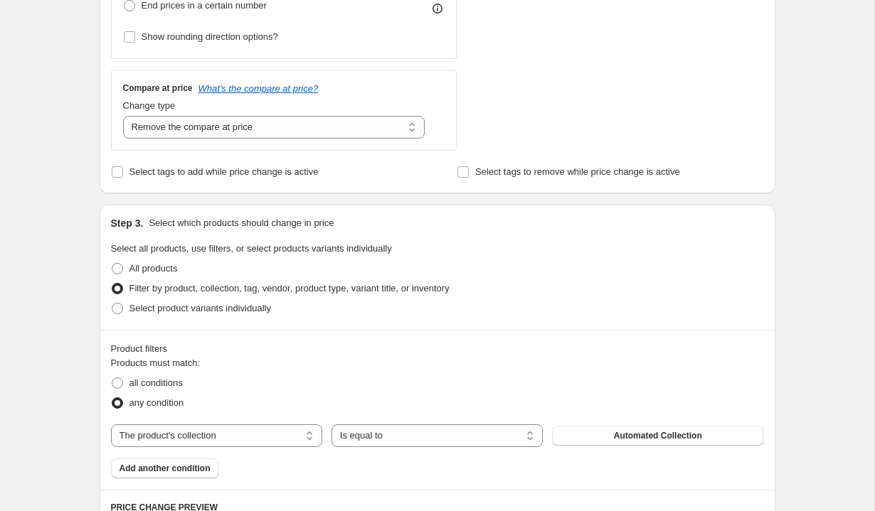
scroll to position [301, 0]
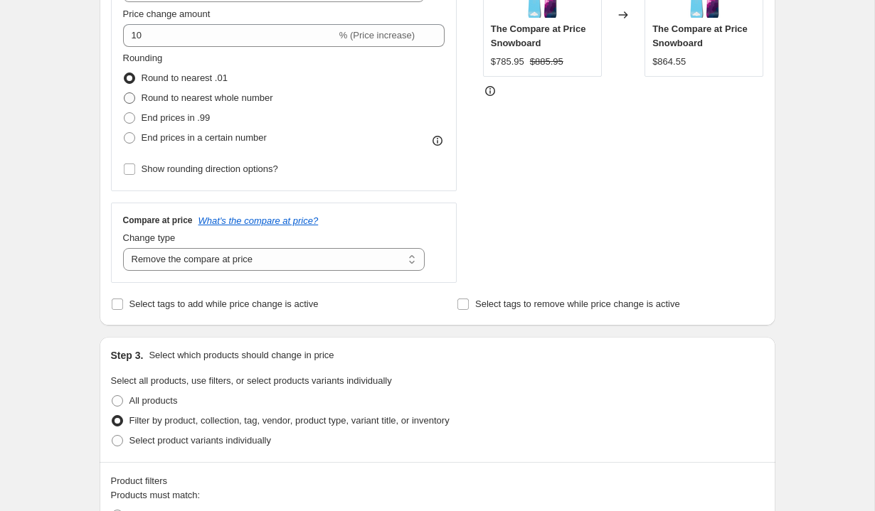
click at [264, 100] on span "Round to nearest whole number" at bounding box center [208, 97] width 132 height 11
click at [124, 93] on input "Round to nearest whole number" at bounding box center [124, 92] width 1 height 1
radio input "true"
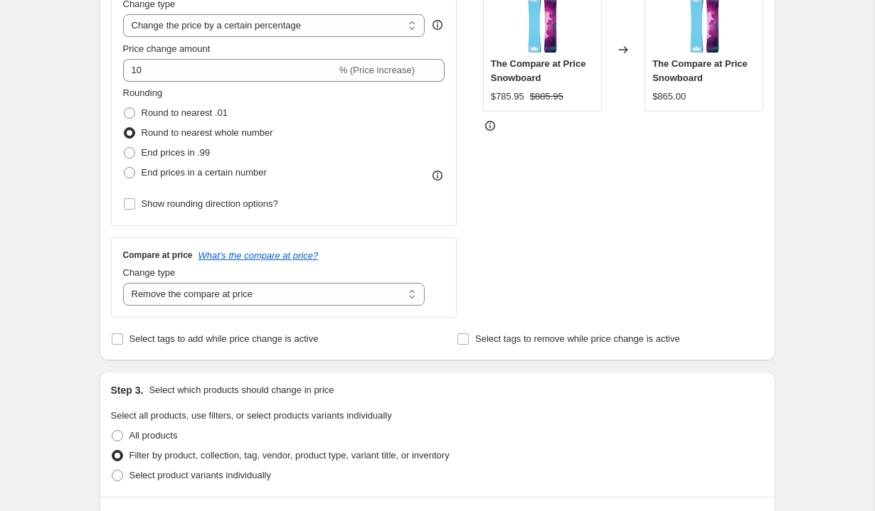
scroll to position [307, 0]
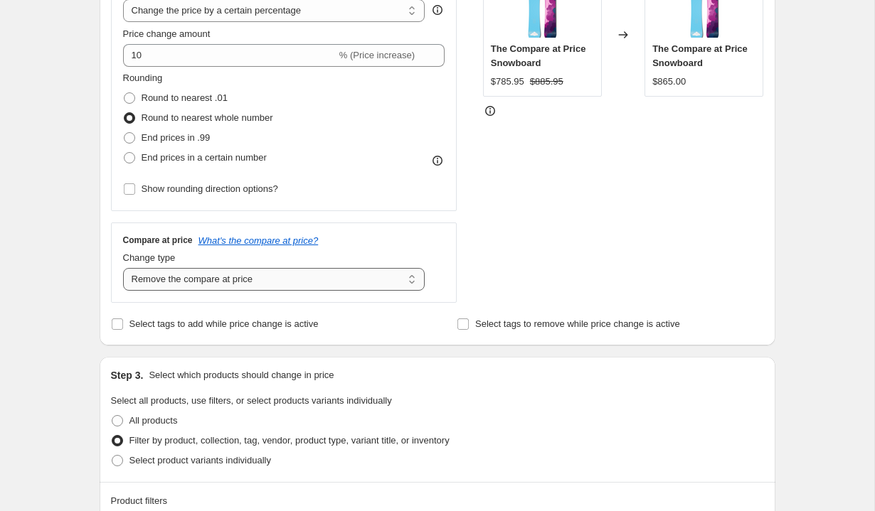
click at [251, 281] on select "Change the compare at price to the current price (sale) Change the compare at p…" at bounding box center [274, 279] width 302 height 23
click at [123, 268] on select "Change the compare at price to the current price (sale) Change the compare at p…" at bounding box center [274, 279] width 302 height 23
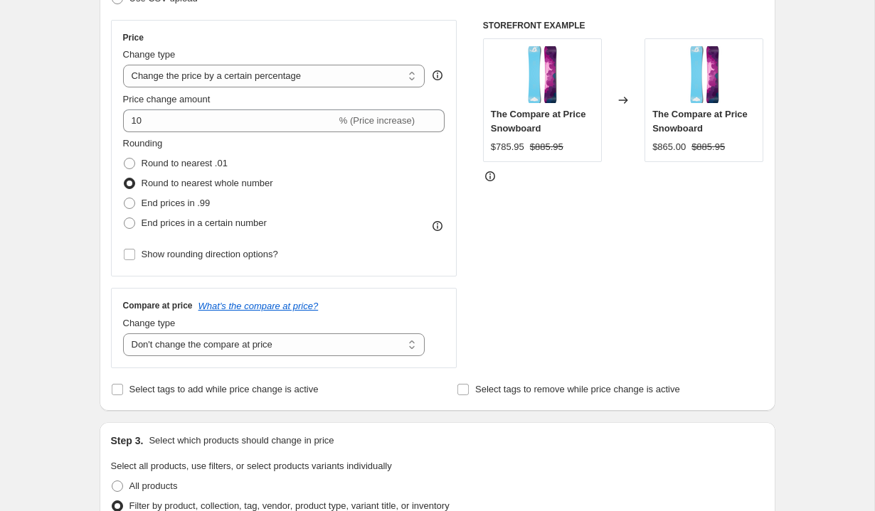
scroll to position [239, 0]
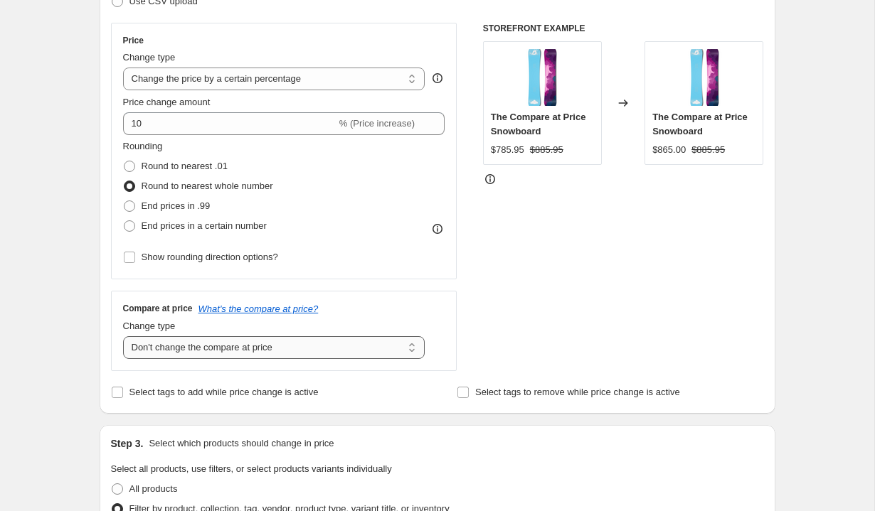
click at [285, 353] on select "Change the compare at price to the current price (sale) Change the compare at p…" at bounding box center [274, 347] width 302 height 23
click at [123, 336] on select "Change the compare at price to the current price (sale) Change the compare at p…" at bounding box center [274, 347] width 302 height 23
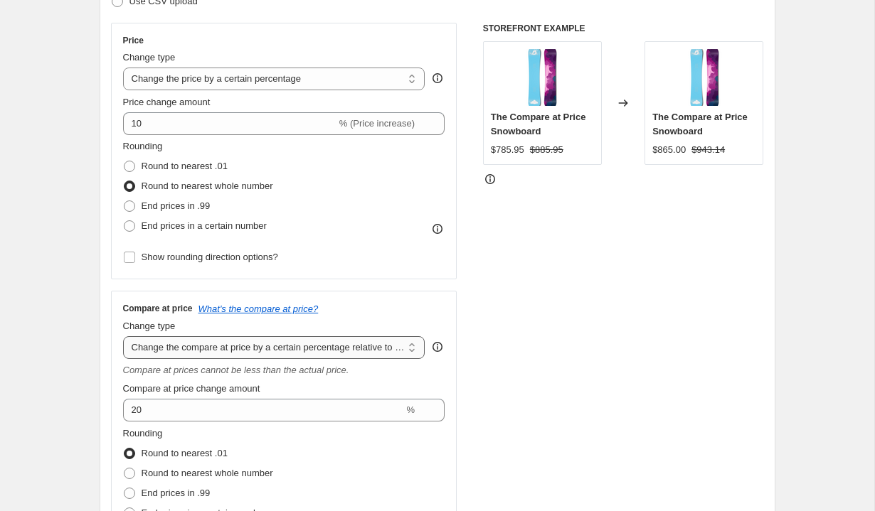
click at [379, 355] on select "Change the compare at price to the current price (sale) Change the compare at p…" at bounding box center [274, 347] width 302 height 23
select select "bp"
click at [123, 336] on select "Change the compare at price to the current price (sale) Change the compare at p…" at bounding box center [274, 347] width 302 height 23
type input "12.00"
click at [369, 344] on select "Change the compare at price to the current price (sale) Change the compare at p…" at bounding box center [274, 347] width 302 height 23
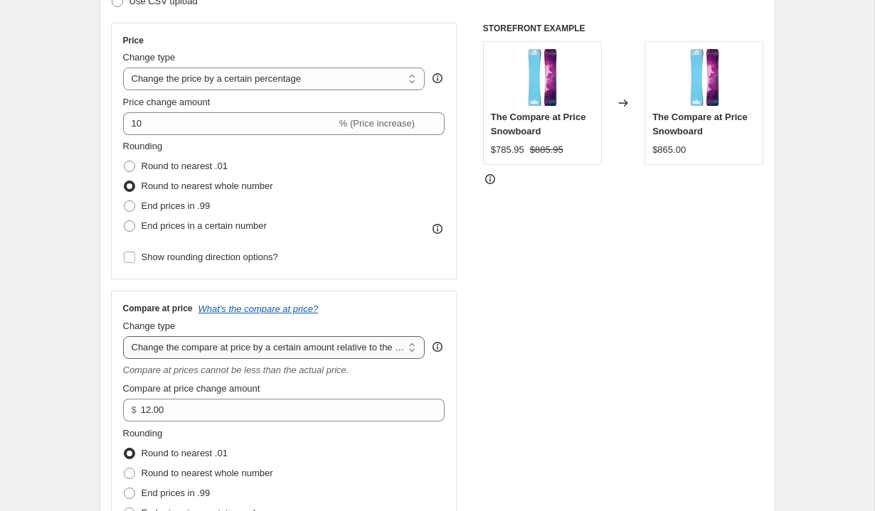
select select "percentage"
click at [123, 336] on select "Change the compare at price to the current price (sale) Change the compare at p…" at bounding box center [274, 347] width 302 height 23
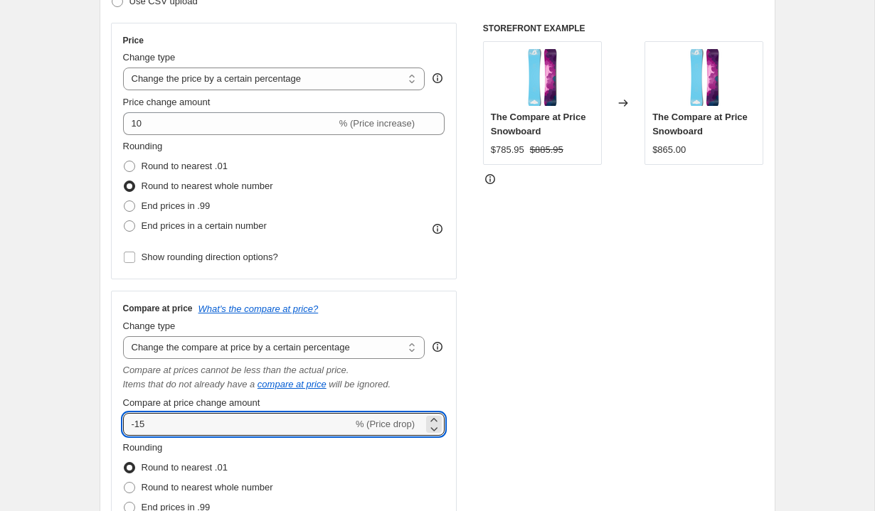
drag, startPoint x: 260, startPoint y: 427, endPoint x: 110, endPoint y: 429, distance: 150.0
click at [110, 429] on div "Step 2. Select how the prices should change Use bulk price change rules Set pro…" at bounding box center [438, 269] width 676 height 709
type input "10"
click at [562, 354] on div "STOREFRONT EXAMPLE The Compare at Price Snowboard $785.95 $885.95 Changed to Th…" at bounding box center [623, 302] width 281 height 558
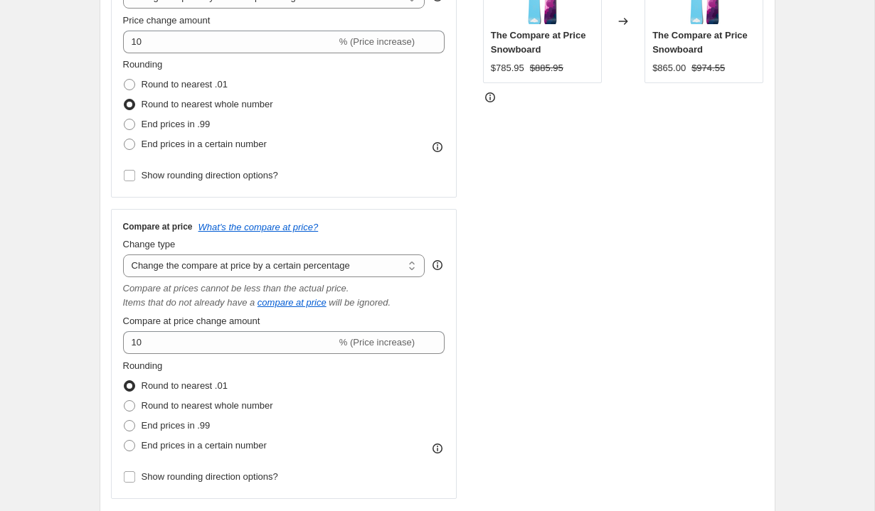
scroll to position [274, 0]
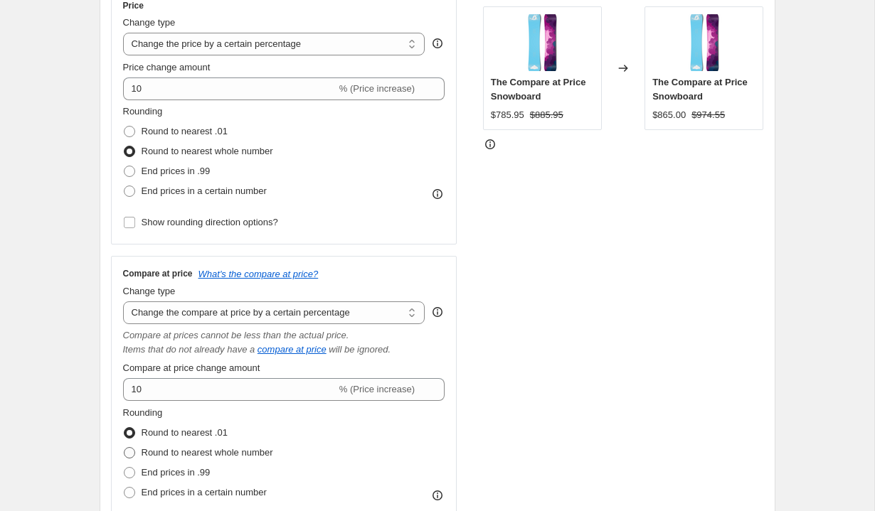
click at [265, 455] on span "Round to nearest whole number" at bounding box center [208, 452] width 132 height 11
click at [124, 448] on input "Round to nearest whole number" at bounding box center [124, 447] width 1 height 1
radio input "true"
click at [220, 433] on span "Round to nearest .01" at bounding box center [185, 432] width 86 height 11
click at [124, 428] on input "Round to nearest .01" at bounding box center [124, 427] width 1 height 1
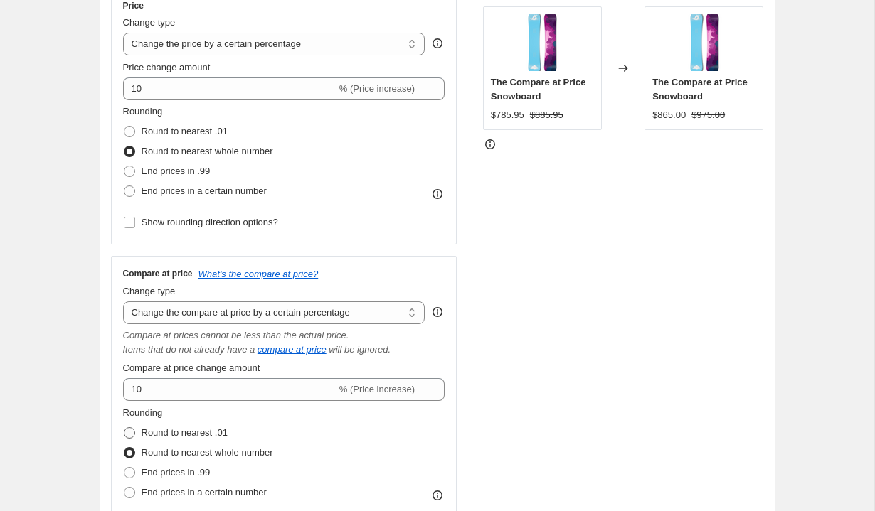
radio input "true"
click at [239, 449] on span "Round to nearest whole number" at bounding box center [208, 452] width 132 height 11
click at [124, 448] on input "Round to nearest whole number" at bounding box center [124, 447] width 1 height 1
radio input "true"
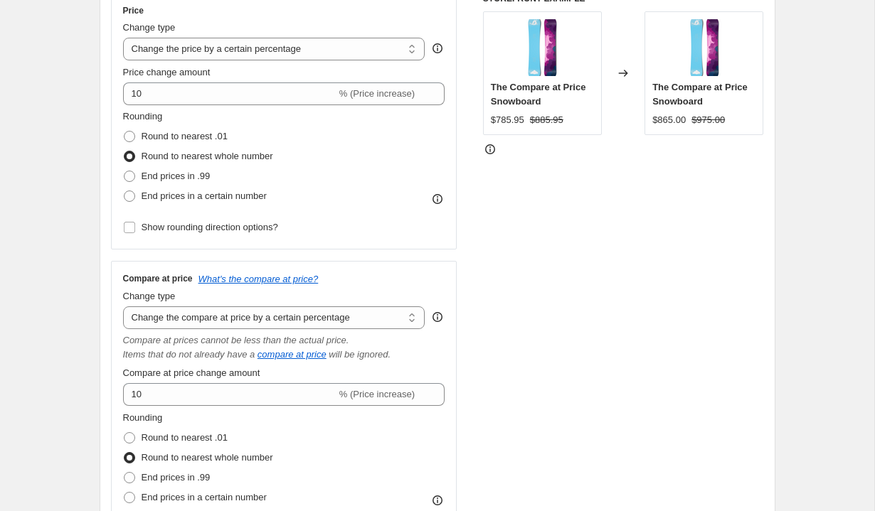
scroll to position [147, 0]
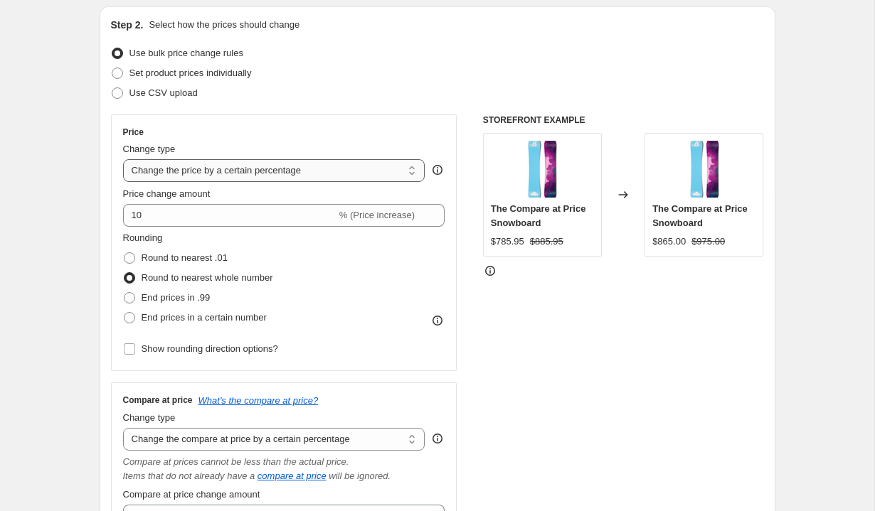
click at [316, 169] on select "Change the price to a certain amount Change the price by a certain amount Chang…" at bounding box center [274, 170] width 302 height 23
select select "ecap"
click at [123, 159] on select "Change the price to a certain amount Change the price by a certain amount Chang…" at bounding box center [274, 170] width 302 height 23
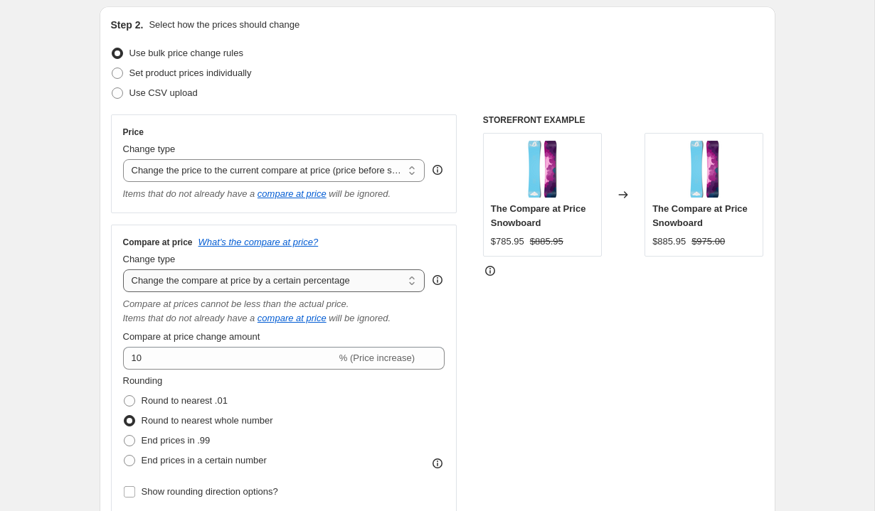
click at [285, 282] on select "Change the compare at price to the current price (sale) Change the compare at p…" at bounding box center [274, 280] width 302 height 23
select select "remove"
click at [123, 269] on select "Change the compare at price to the current price (sale) Change the compare at p…" at bounding box center [274, 280] width 302 height 23
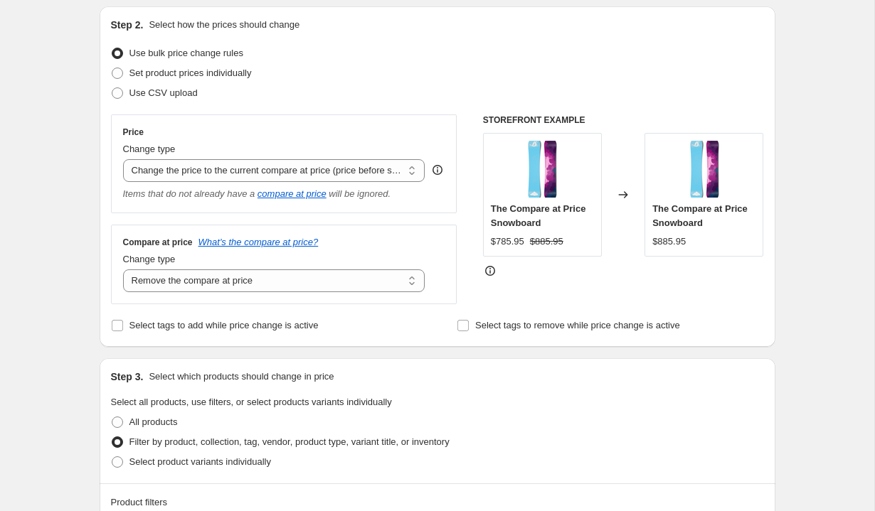
click at [363, 319] on div "Select tags to add while price change is active" at bounding box center [264, 326] width 306 height 20
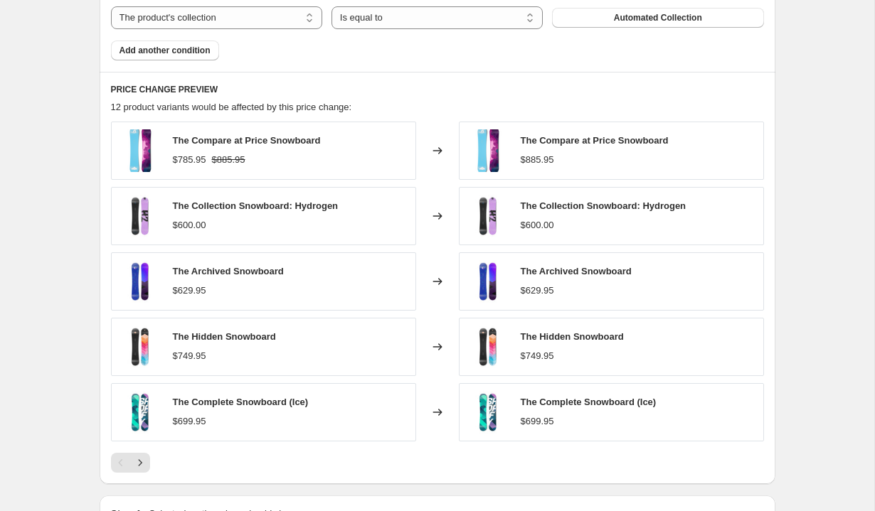
scroll to position [718, 0]
click at [144, 461] on icon "Next" at bounding box center [140, 464] width 14 height 14
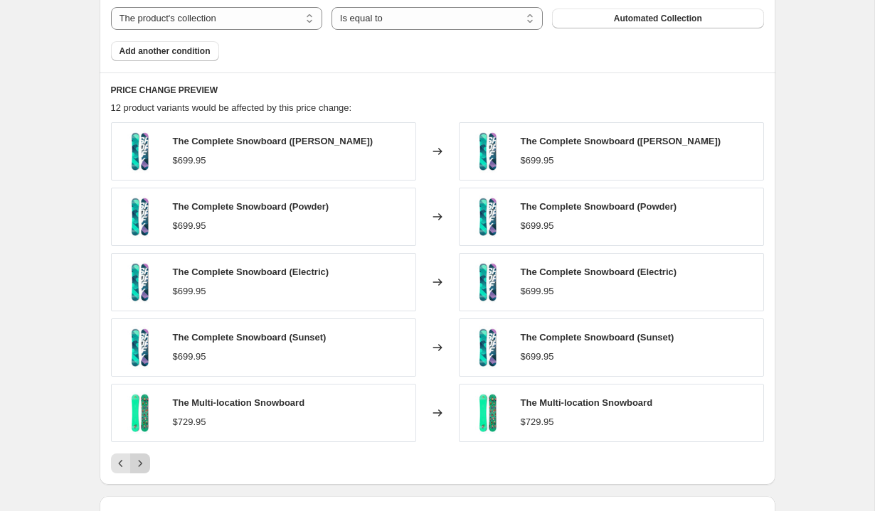
click at [144, 459] on icon "Next" at bounding box center [140, 464] width 14 height 14
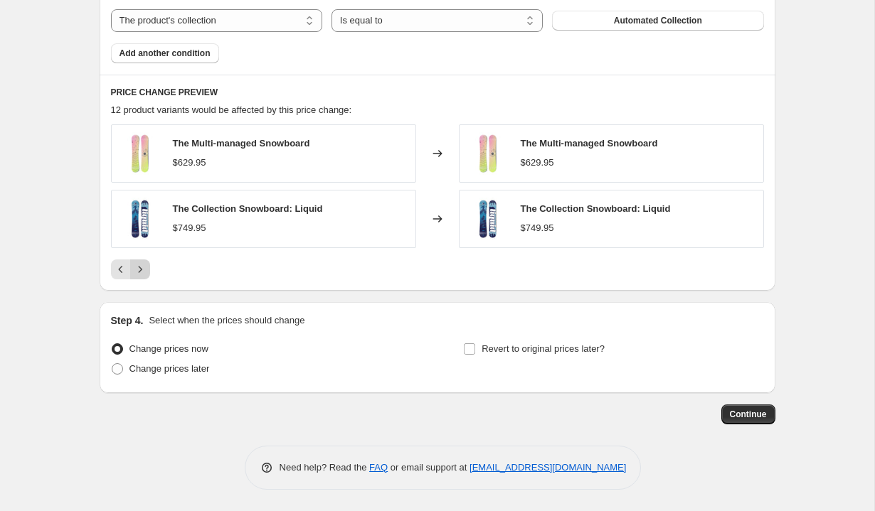
scroll to position [715, 0]
click at [118, 277] on button "Previous" at bounding box center [121, 270] width 20 height 20
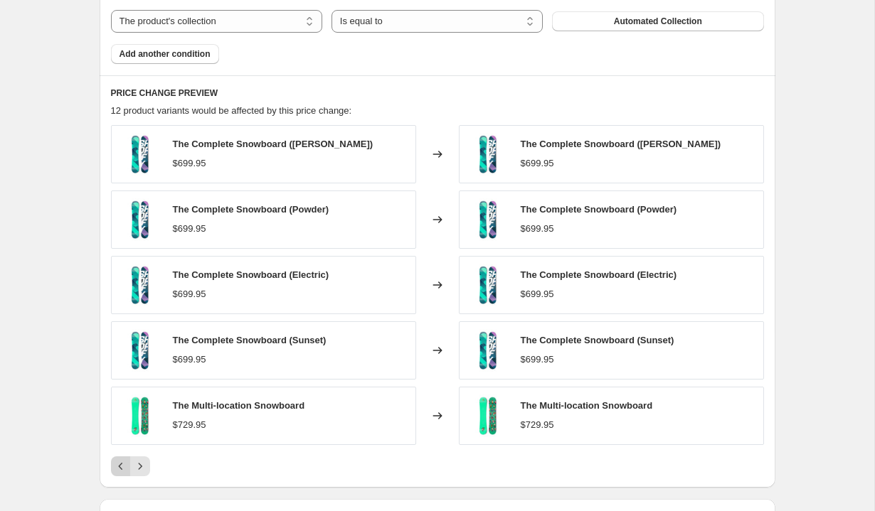
click at [122, 468] on icon "Previous" at bounding box center [121, 466] width 14 height 14
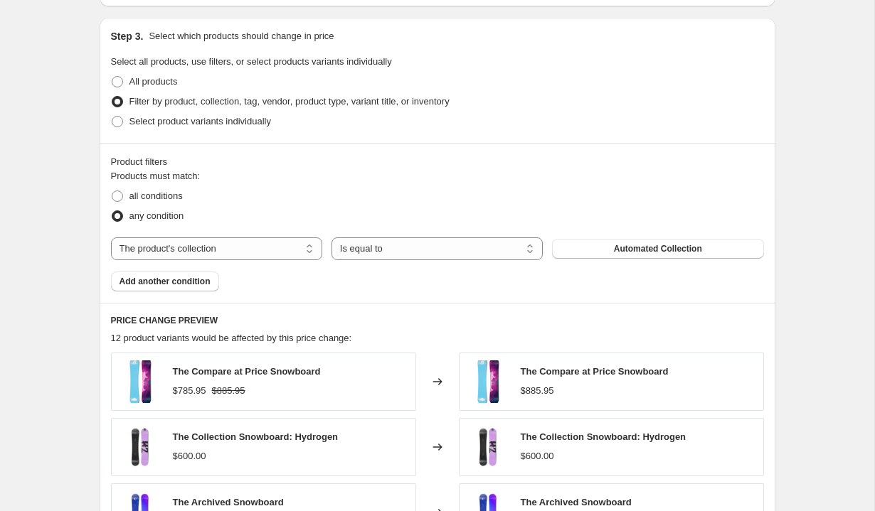
scroll to position [462, 0]
